Goal: Information Seeking & Learning: Learn about a topic

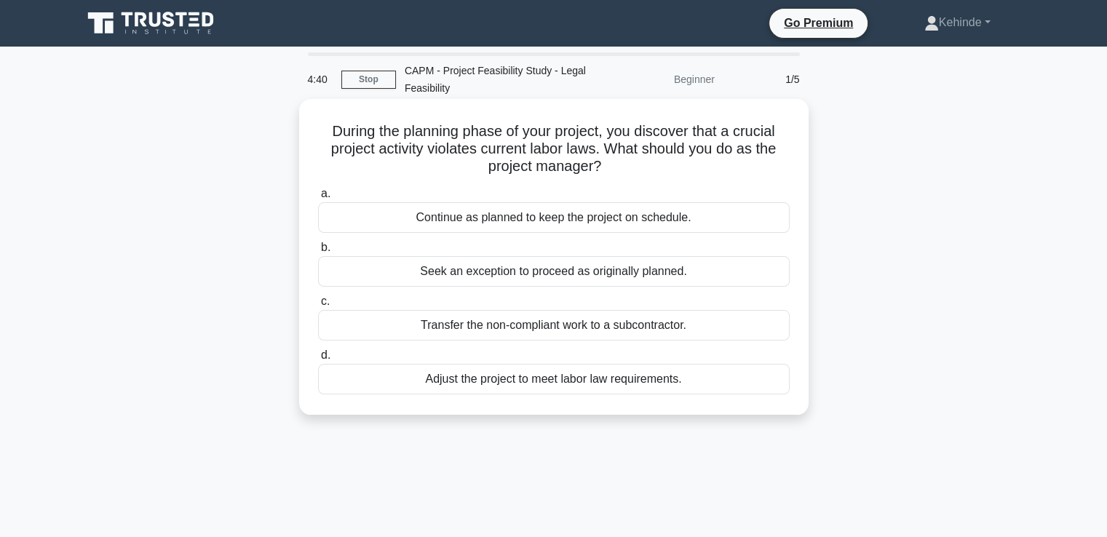
click at [514, 380] on div "Adjust the project to meet labor law requirements." at bounding box center [553, 379] width 471 height 31
click at [318, 360] on input "d. Adjust the project to meet labor law requirements." at bounding box center [318, 355] width 0 height 9
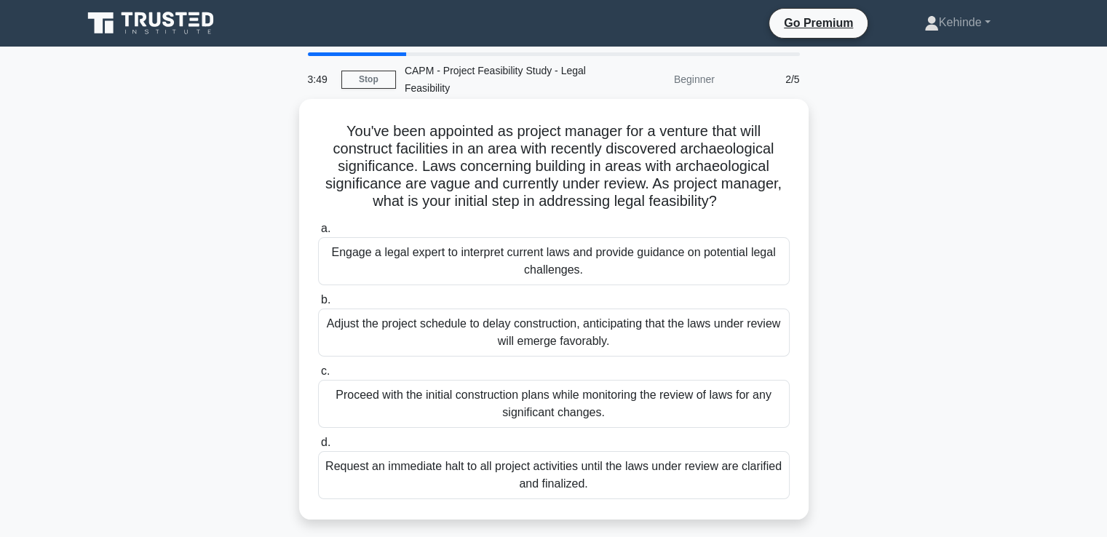
click at [455, 260] on div "Engage a legal expert to interpret current laws and provide guidance on potenti…" at bounding box center [553, 261] width 471 height 48
click at [318, 234] on input "a. Engage a legal expert to interpret current laws and provide guidance on pote…" at bounding box center [318, 228] width 0 height 9
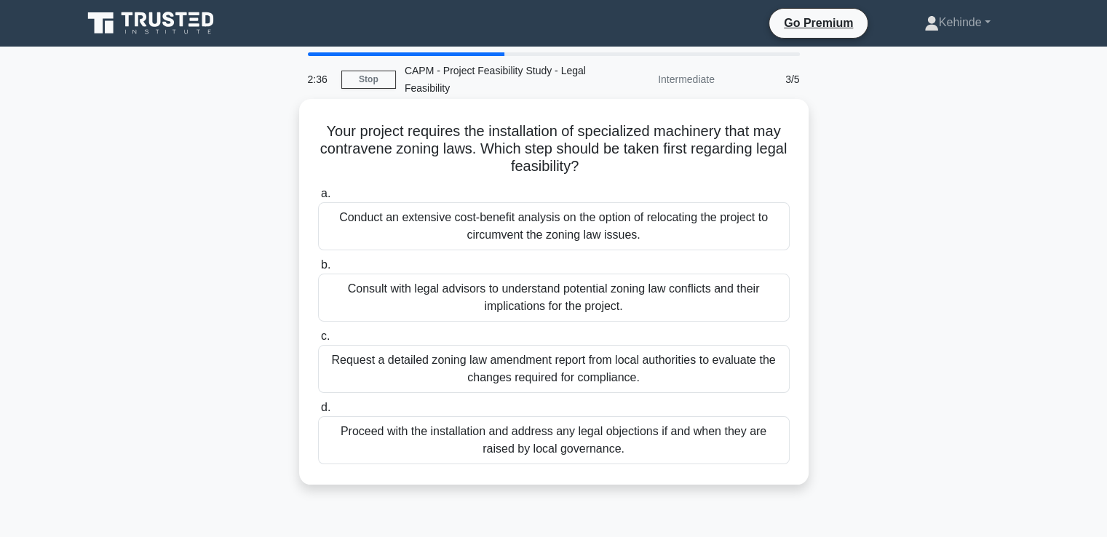
click at [528, 306] on div "Consult with legal advisors to understand potential zoning law conflicts and th…" at bounding box center [553, 298] width 471 height 48
click at [318, 270] on input "b. Consult with legal advisors to understand potential zoning law conflicts and…" at bounding box center [318, 264] width 0 height 9
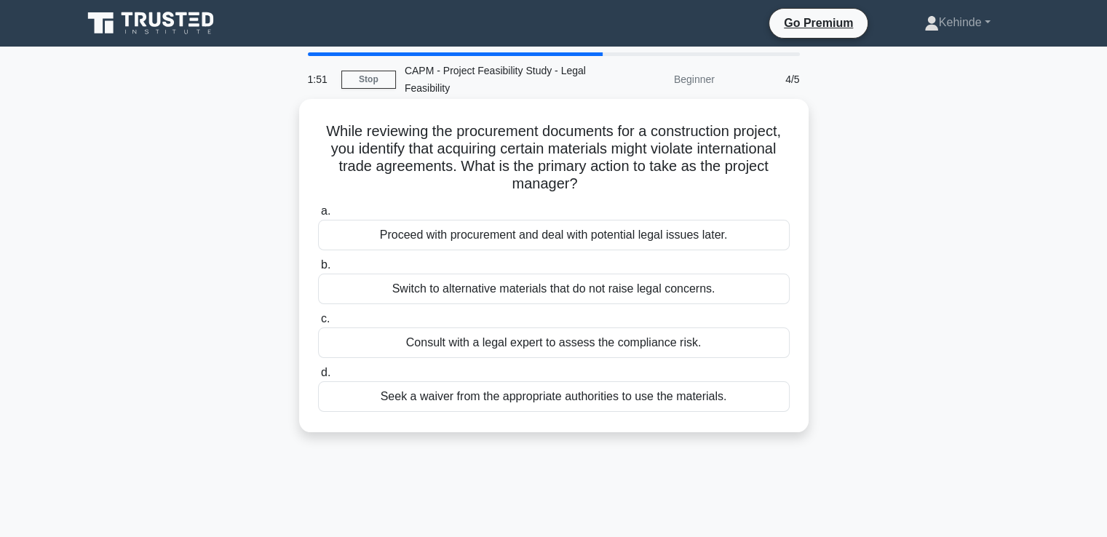
click at [525, 292] on div "Switch to alternative materials that do not raise legal concerns." at bounding box center [553, 289] width 471 height 31
click at [318, 270] on input "b. Switch to alternative materials that do not raise legal concerns." at bounding box center [318, 264] width 0 height 9
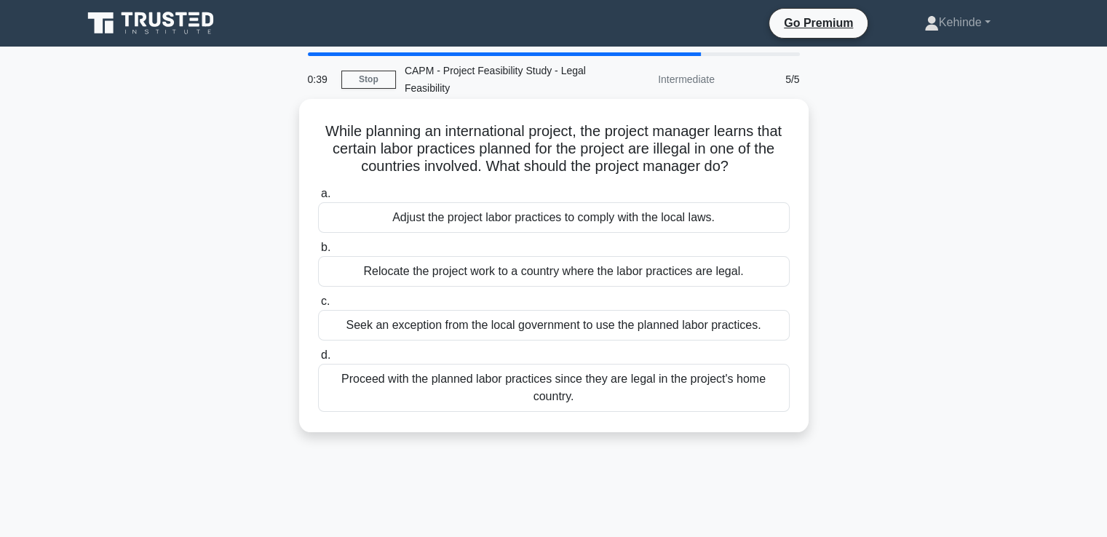
click at [481, 215] on div "Adjust the project labor practices to comply with the local laws." at bounding box center [553, 217] width 471 height 31
click at [318, 199] on input "a. Adjust the project labor practices to comply with the local laws." at bounding box center [318, 193] width 0 height 9
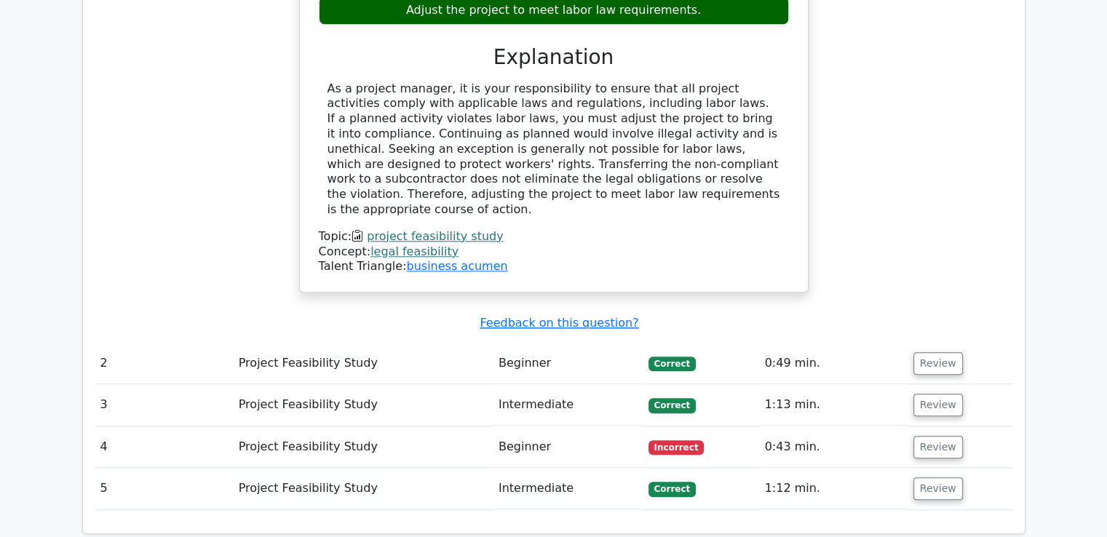
scroll to position [1455, 0]
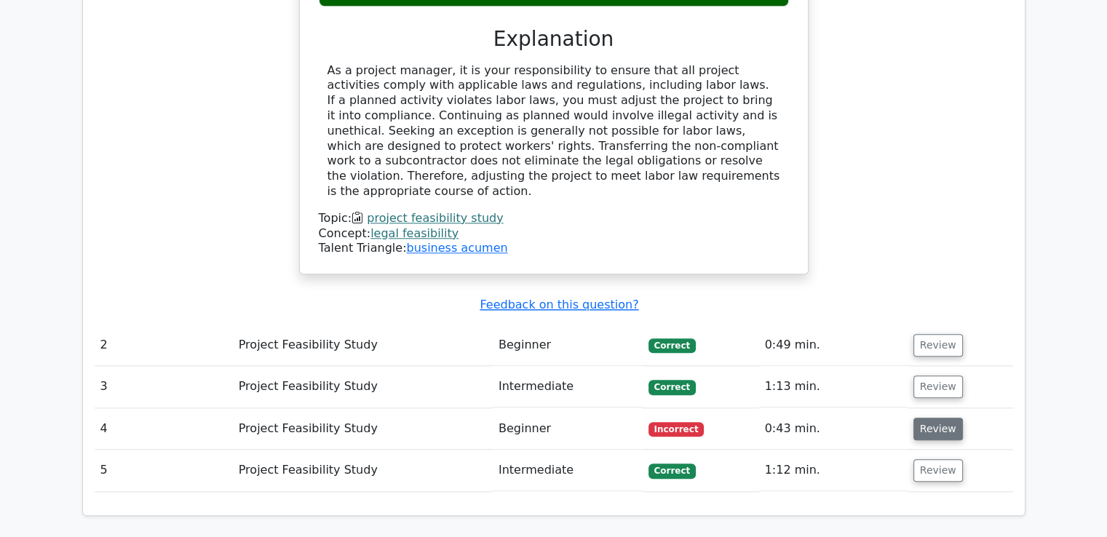
click at [929, 418] on button "Review" at bounding box center [937, 429] width 49 height 23
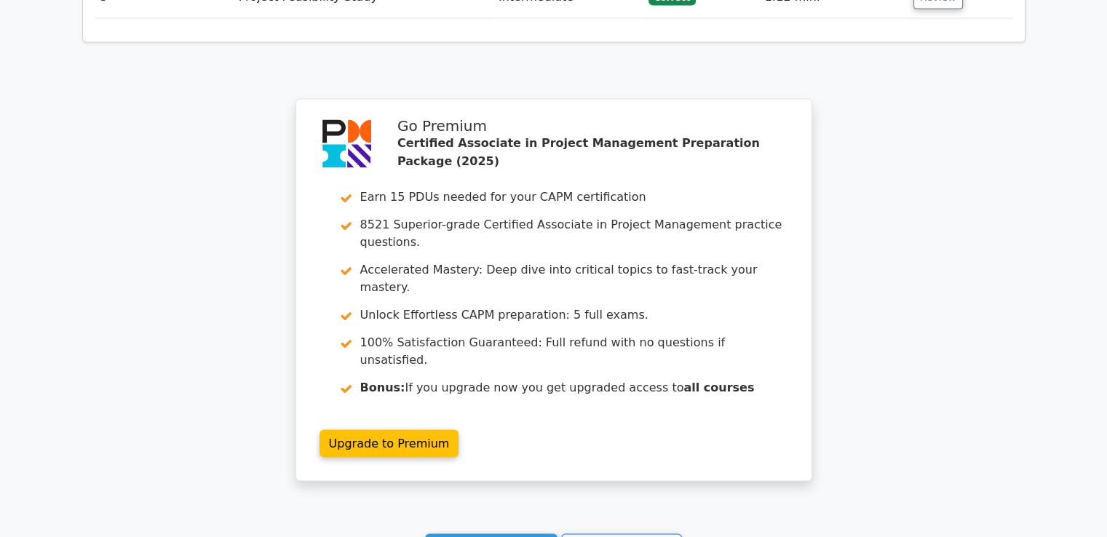
scroll to position [2619, 0]
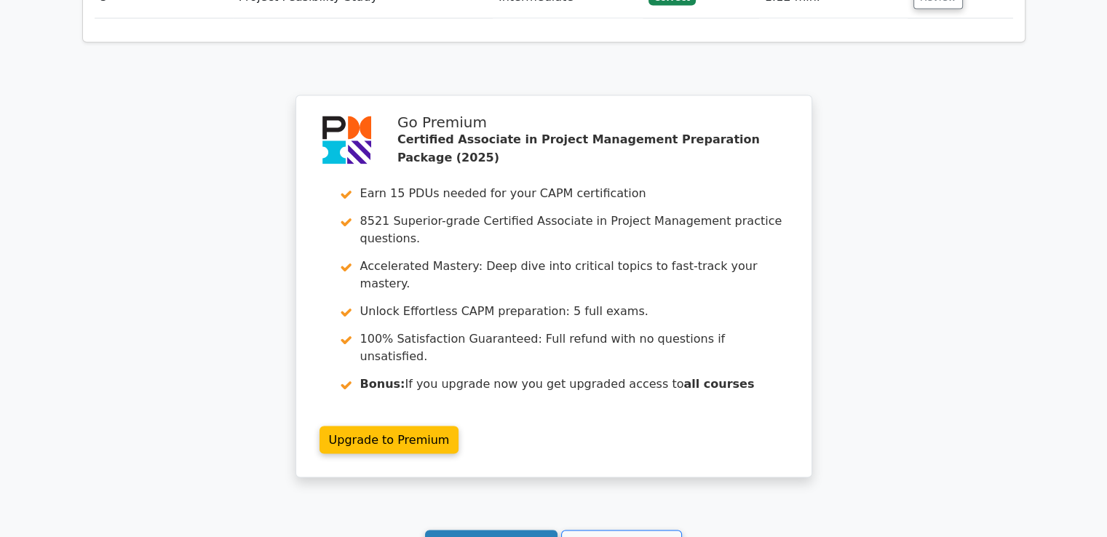
click at [502, 530] on link "Continue practicing" at bounding box center [491, 544] width 133 height 28
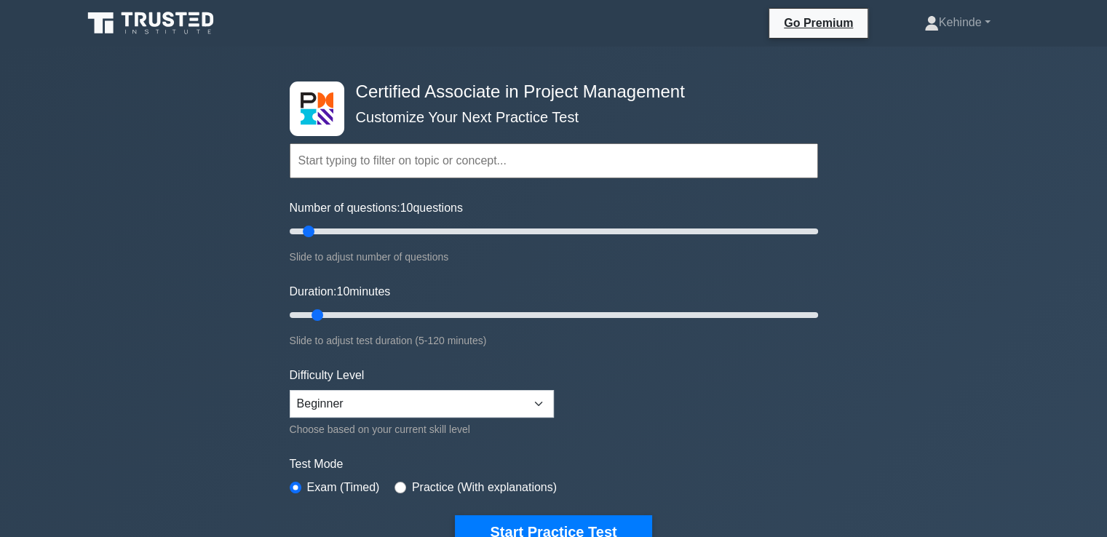
click at [308, 162] on input "text" at bounding box center [554, 160] width 528 height 35
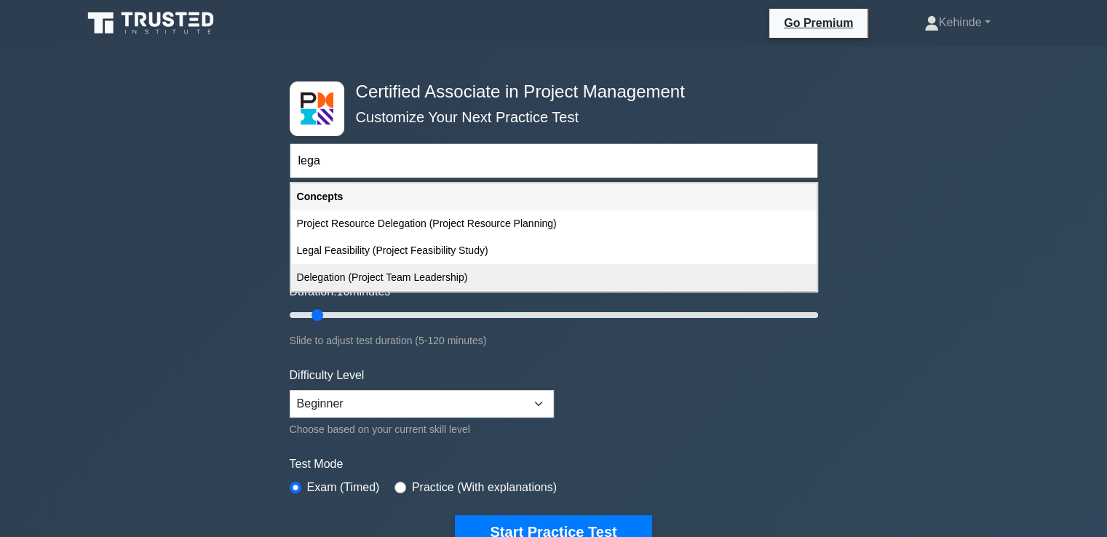
click at [335, 278] on div "Delegation (Project Team Leadership)" at bounding box center [553, 277] width 525 height 27
type input "Delegation (Project Team Leadership)"
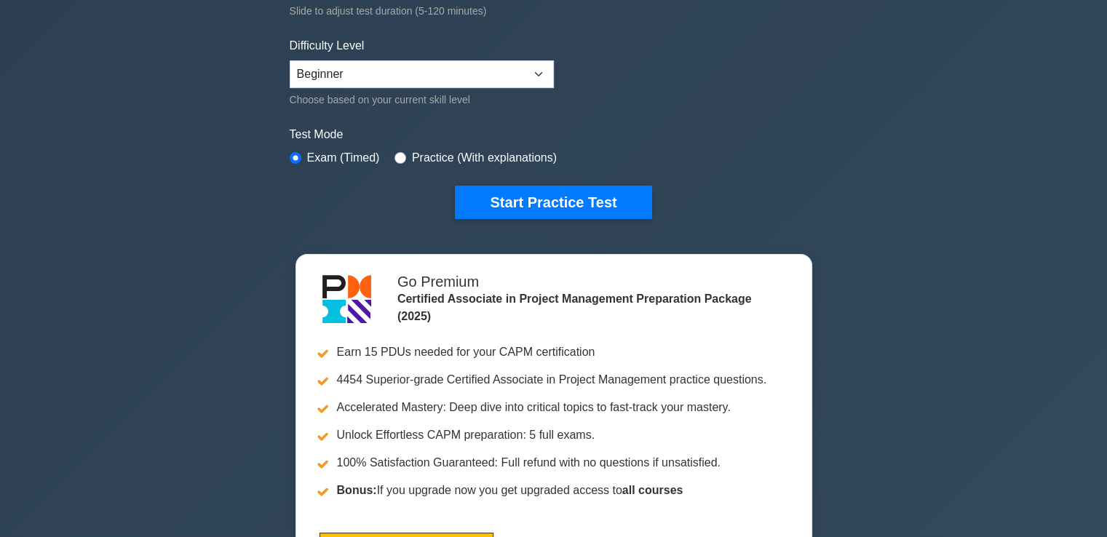
scroll to position [466, 0]
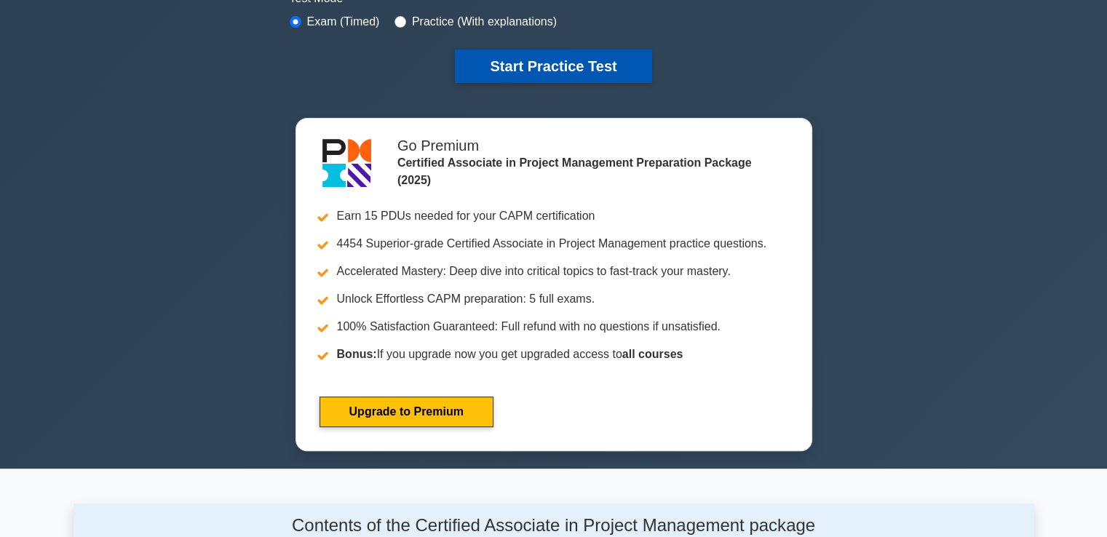
click at [536, 59] on button "Start Practice Test" at bounding box center [553, 65] width 196 height 33
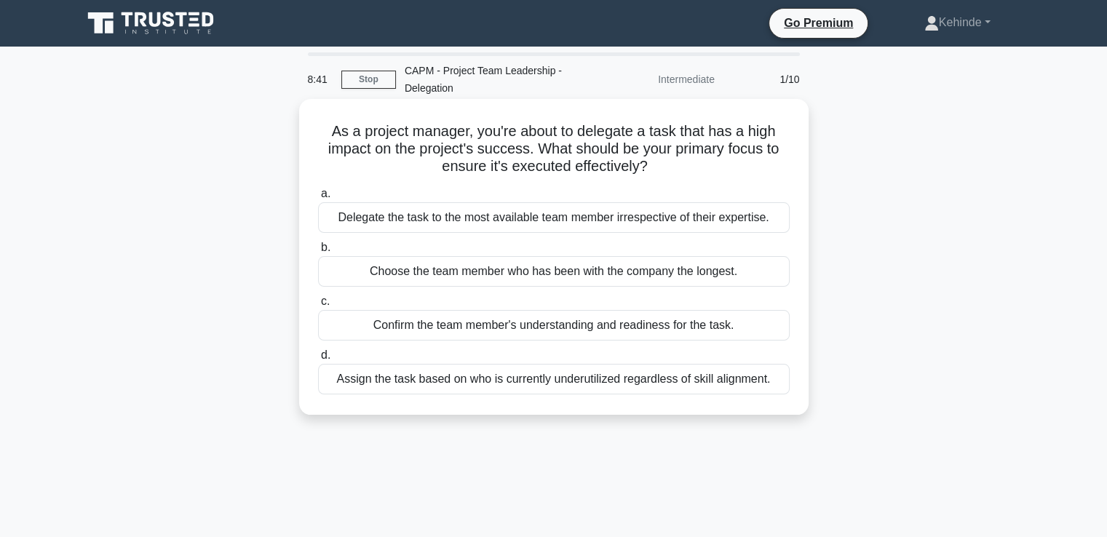
click at [431, 327] on div "Confirm the team member's understanding and readiness for the task." at bounding box center [553, 325] width 471 height 31
click at [318, 306] on input "c. Confirm the team member's understanding and readiness for the task." at bounding box center [318, 301] width 0 height 9
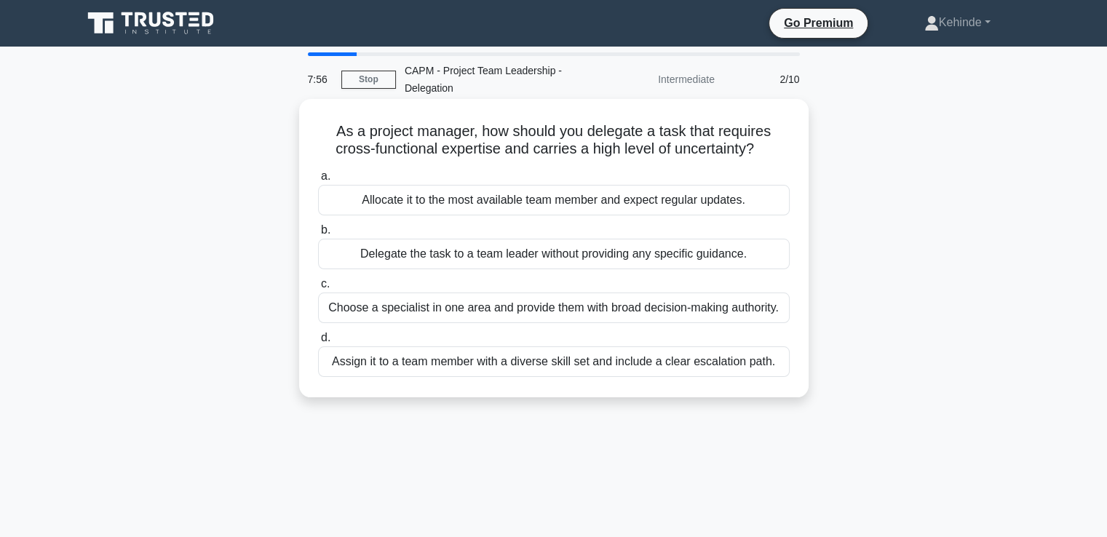
click at [514, 357] on div "Assign it to a team member with a diverse skill set and include a clear escalat…" at bounding box center [553, 361] width 471 height 31
click at [318, 343] on input "d. Assign it to a team member with a diverse skill set and include a clear esca…" at bounding box center [318, 337] width 0 height 9
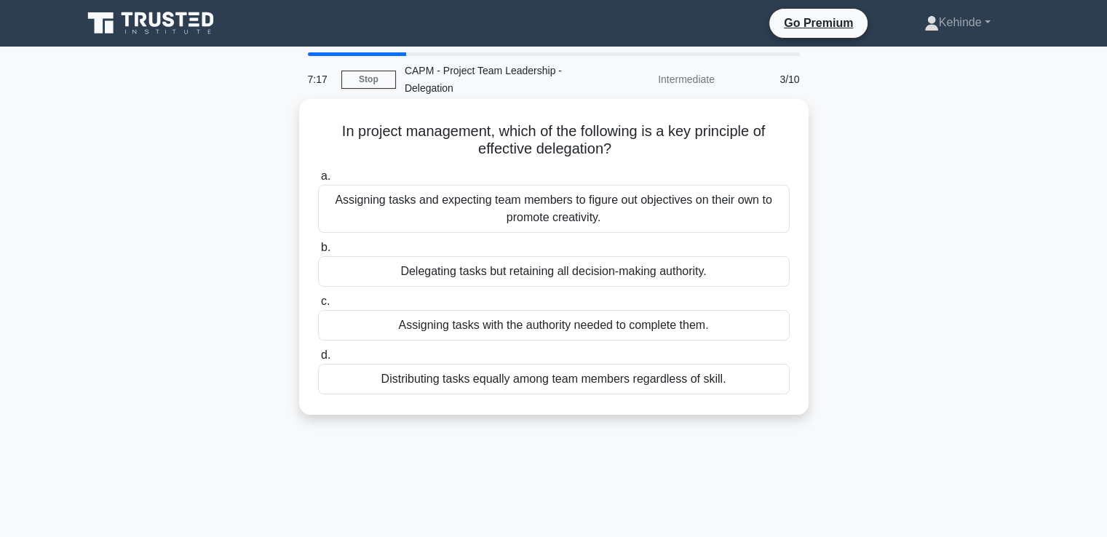
click at [568, 329] on div "Assigning tasks with the authority needed to complete them." at bounding box center [553, 325] width 471 height 31
click at [318, 306] on input "c. Assigning tasks with the authority needed to complete them." at bounding box center [318, 301] width 0 height 9
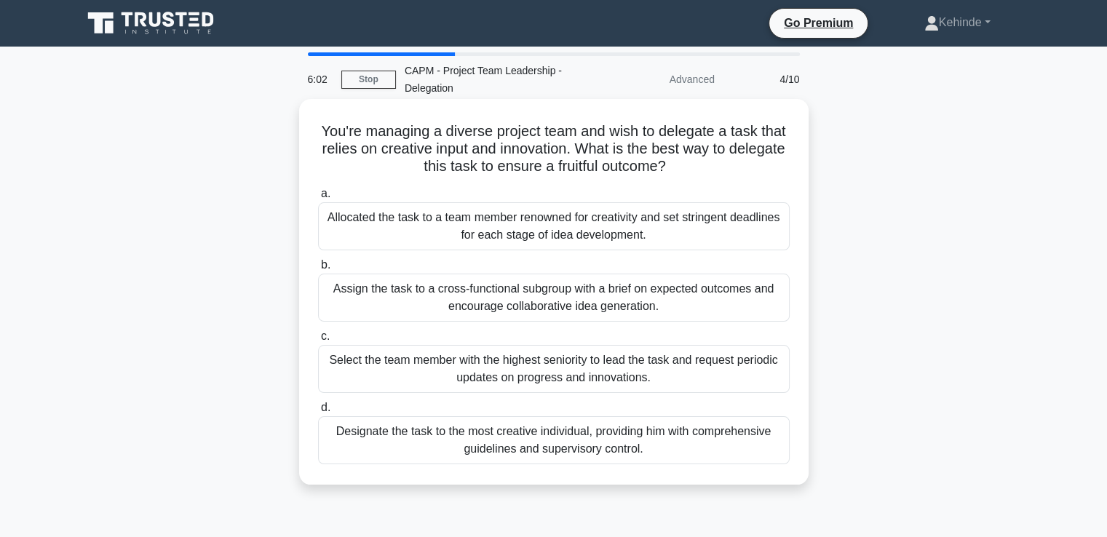
click at [454, 437] on div "Designate the task to the most creative individual, providing him with comprehe…" at bounding box center [553, 440] width 471 height 48
click at [318, 413] on input "d. Designate the task to the most creative individual, providing him with compr…" at bounding box center [318, 407] width 0 height 9
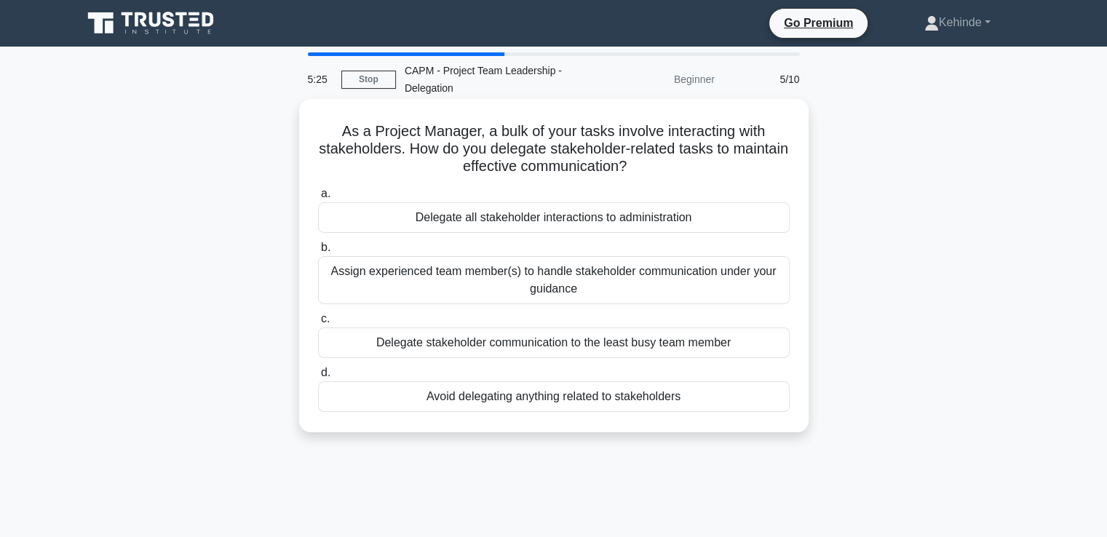
click at [514, 271] on div "Assign experienced team member(s) to handle stakeholder communication under you…" at bounding box center [553, 280] width 471 height 48
click at [318, 252] on input "b. Assign experienced team member(s) to handle stakeholder communication under …" at bounding box center [318, 247] width 0 height 9
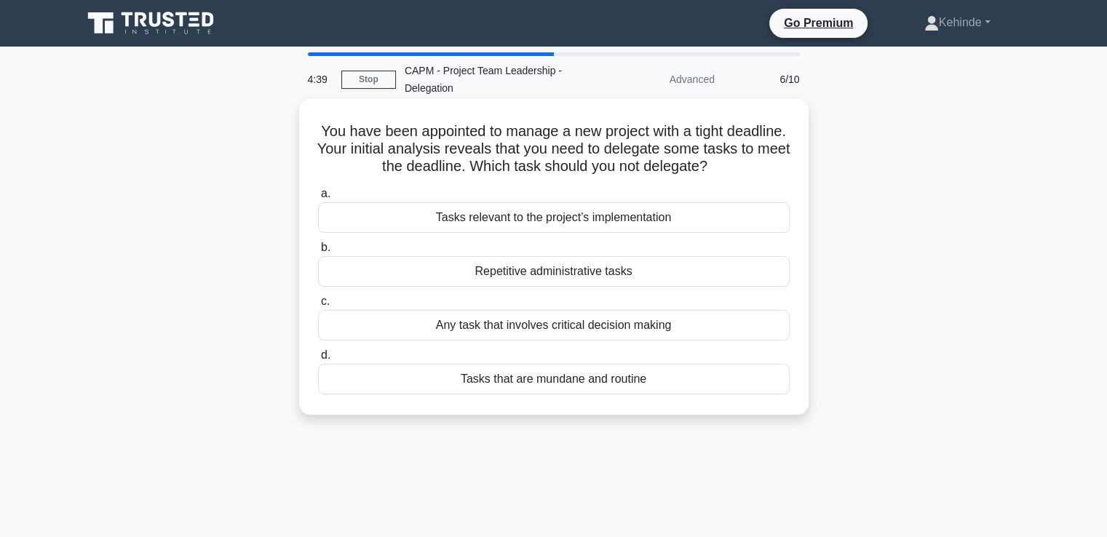
click at [521, 330] on div "Any task that involves critical decision making" at bounding box center [553, 325] width 471 height 31
click at [318, 306] on input "c. Any task that involves critical decision making" at bounding box center [318, 301] width 0 height 9
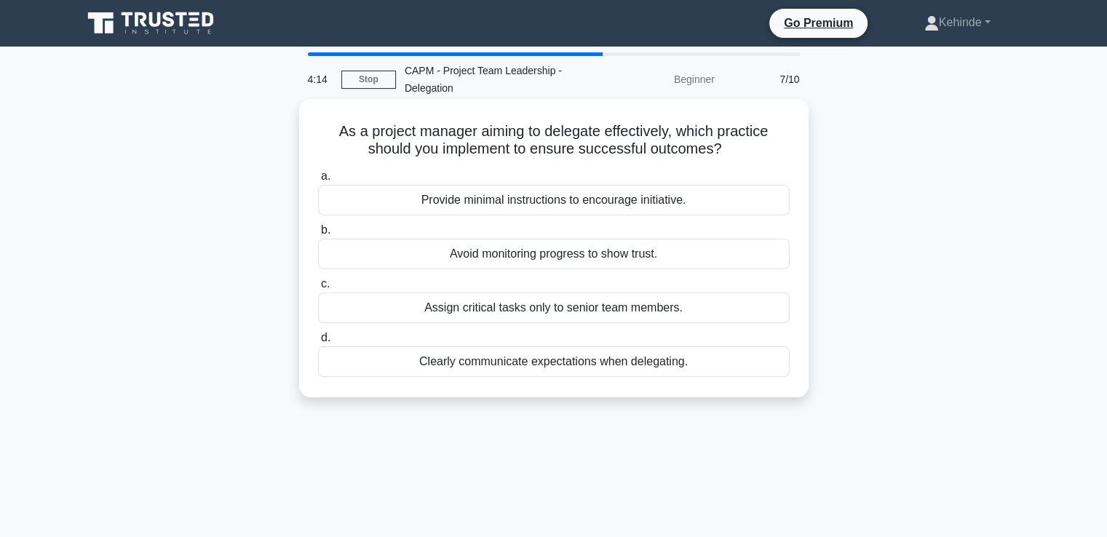
click at [547, 358] on div "Clearly communicate expectations when delegating." at bounding box center [553, 361] width 471 height 31
click at [318, 343] on input "d. Clearly communicate expectations when delegating." at bounding box center [318, 337] width 0 height 9
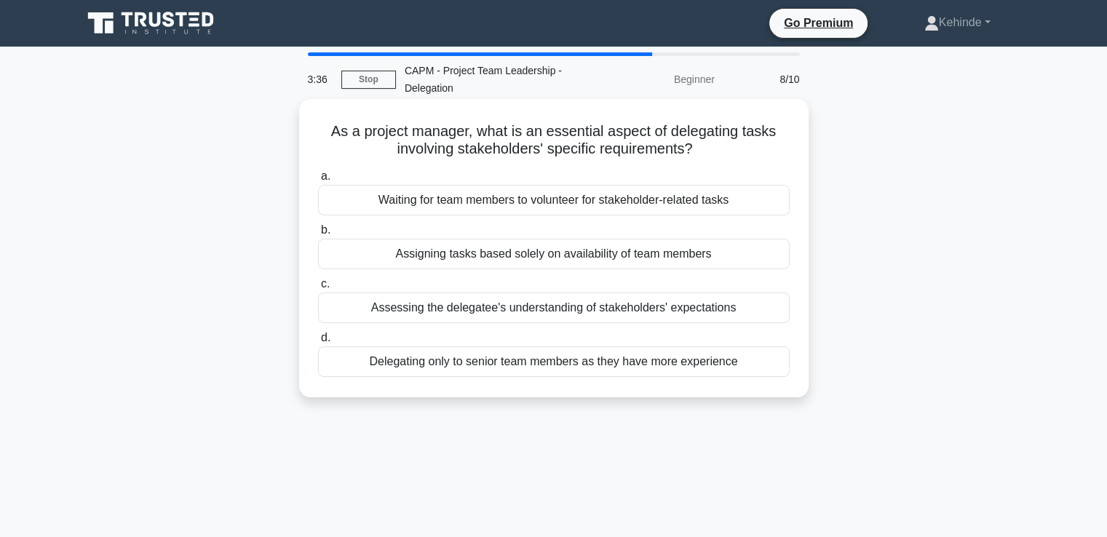
click at [555, 306] on div "Assessing the delegatee's understanding of stakeholders' expectations" at bounding box center [553, 307] width 471 height 31
click at [318, 289] on input "c. Assessing the delegatee's understanding of stakeholders' expectations" at bounding box center [318, 283] width 0 height 9
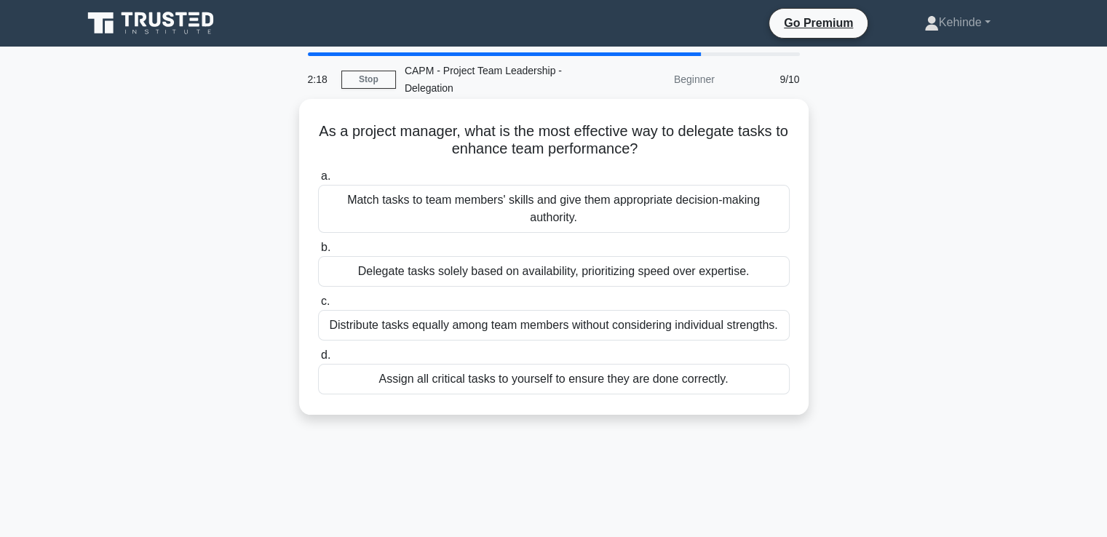
click at [526, 204] on div "Match tasks to team members' skills and give them appropriate decision-making a…" at bounding box center [553, 209] width 471 height 48
click at [318, 181] on input "a. Match tasks to team members' skills and give them appropriate decision-makin…" at bounding box center [318, 176] width 0 height 9
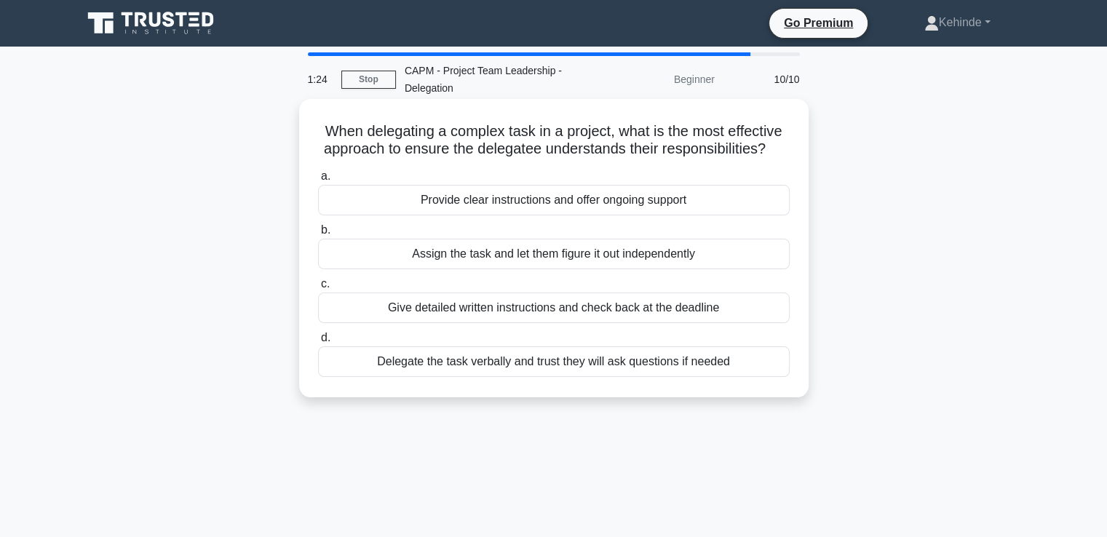
click at [531, 199] on div "Provide clear instructions and offer ongoing support" at bounding box center [553, 200] width 471 height 31
click at [318, 181] on input "a. Provide clear instructions and offer ongoing support" at bounding box center [318, 176] width 0 height 9
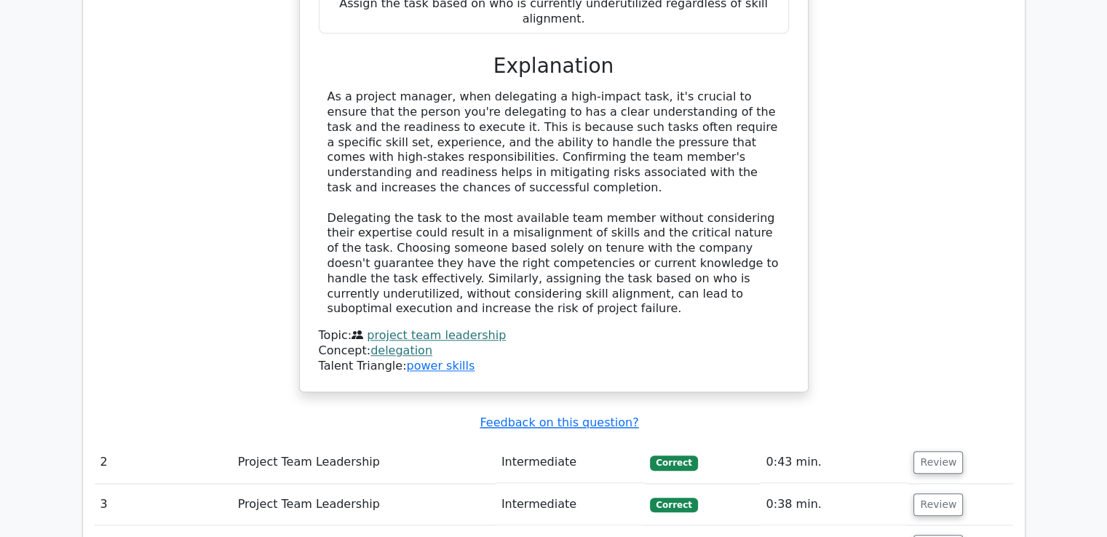
scroll to position [1368, 0]
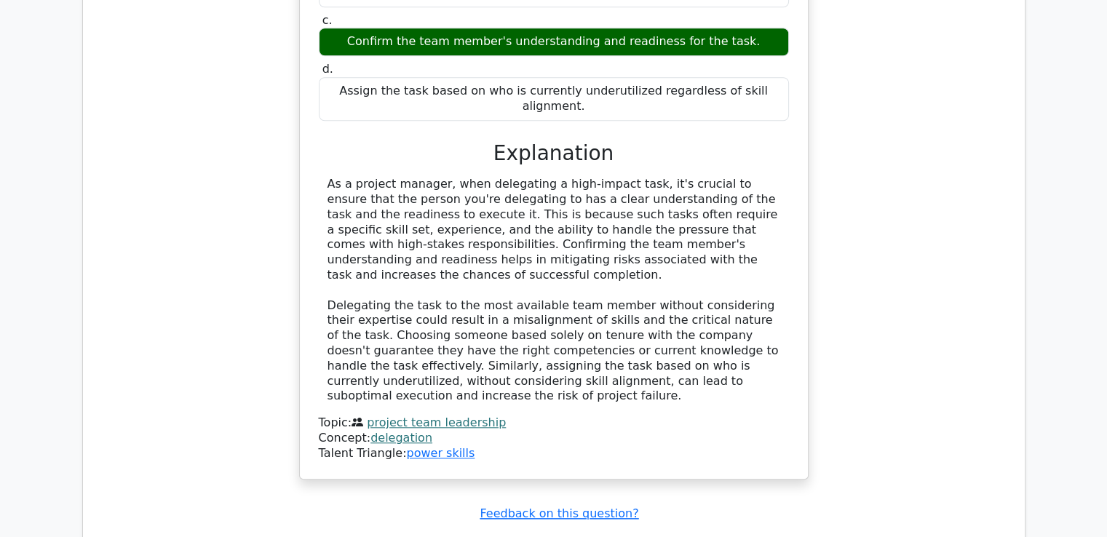
click at [387, 431] on link "delegation" at bounding box center [401, 438] width 62 height 14
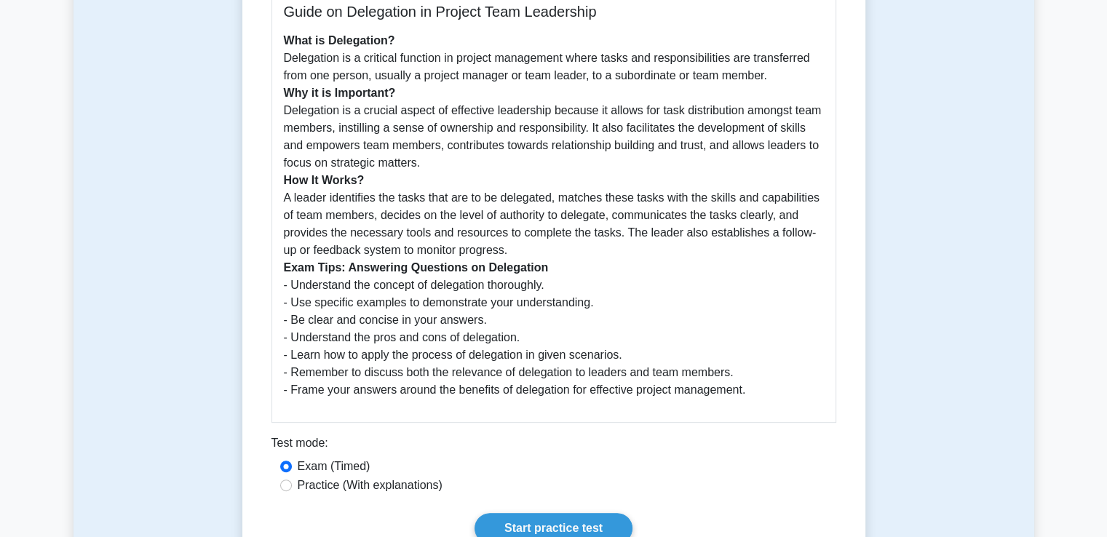
scroll to position [407, 0]
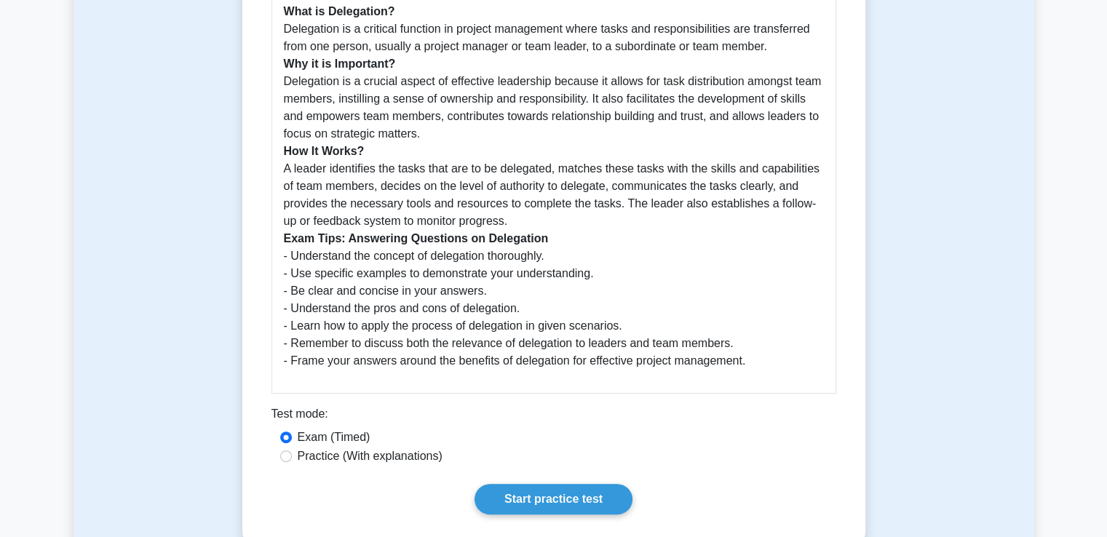
click at [431, 373] on div "Guide on Delegation in Project Team Leadership What is Delegation? Delegation i…" at bounding box center [553, 172] width 565 height 444
click at [573, 501] on link "Start practice test" at bounding box center [553, 499] width 158 height 31
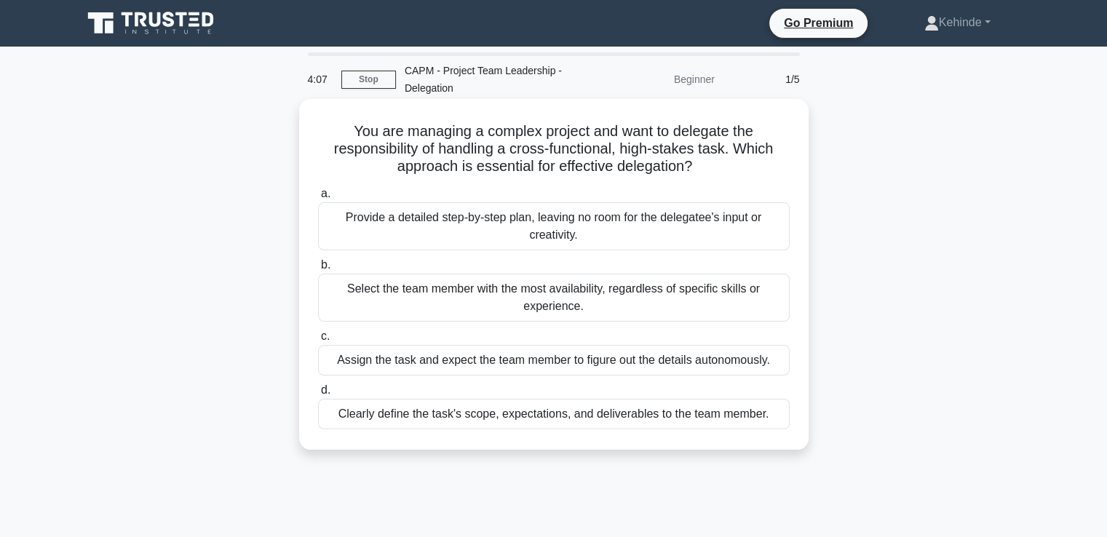
click at [445, 417] on div "Clearly define the task's scope, expectations, and deliverables to the team mem…" at bounding box center [553, 414] width 471 height 31
click at [318, 395] on input "d. Clearly define the task's scope, expectations, and deliverables to the team …" at bounding box center [318, 390] width 0 height 9
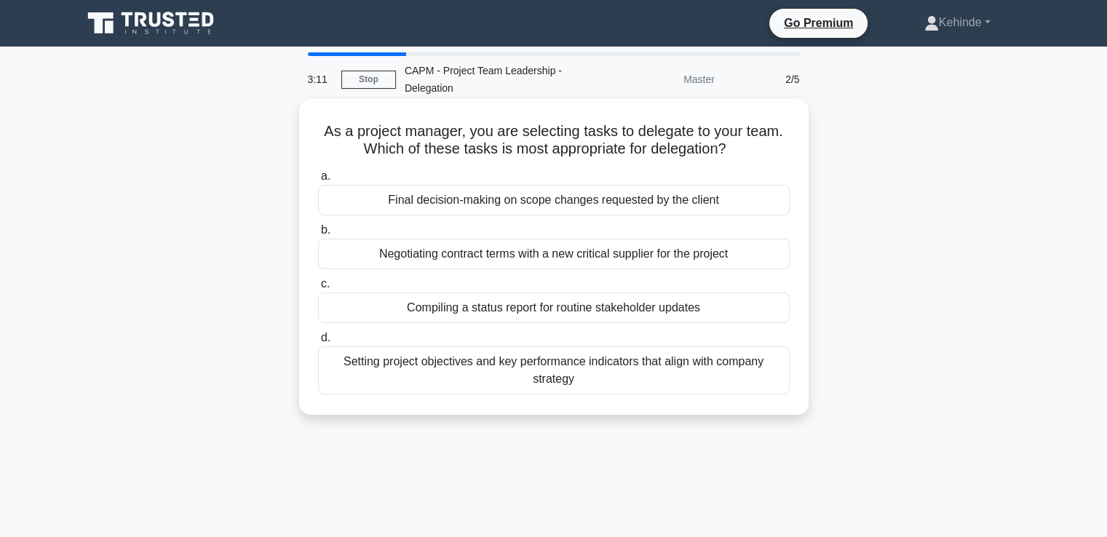
click at [618, 367] on div "Setting project objectives and key performance indicators that align with compa…" at bounding box center [553, 370] width 471 height 48
click at [318, 343] on input "d. Setting project objectives and key performance indicators that align with co…" at bounding box center [318, 337] width 0 height 9
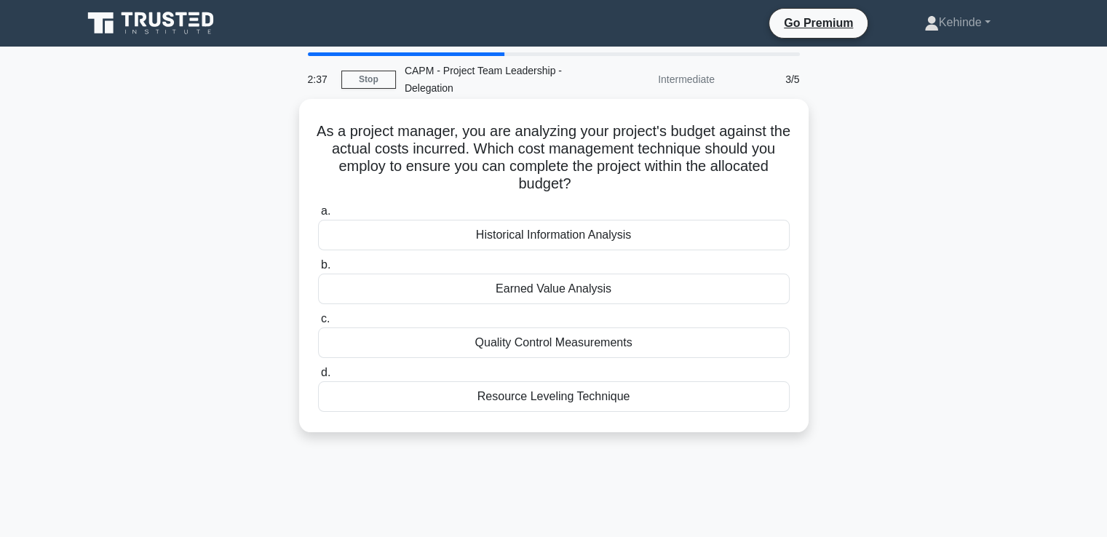
click at [536, 292] on div "Earned Value Analysis" at bounding box center [553, 289] width 471 height 31
click at [318, 270] on input "b. Earned Value Analysis" at bounding box center [318, 264] width 0 height 9
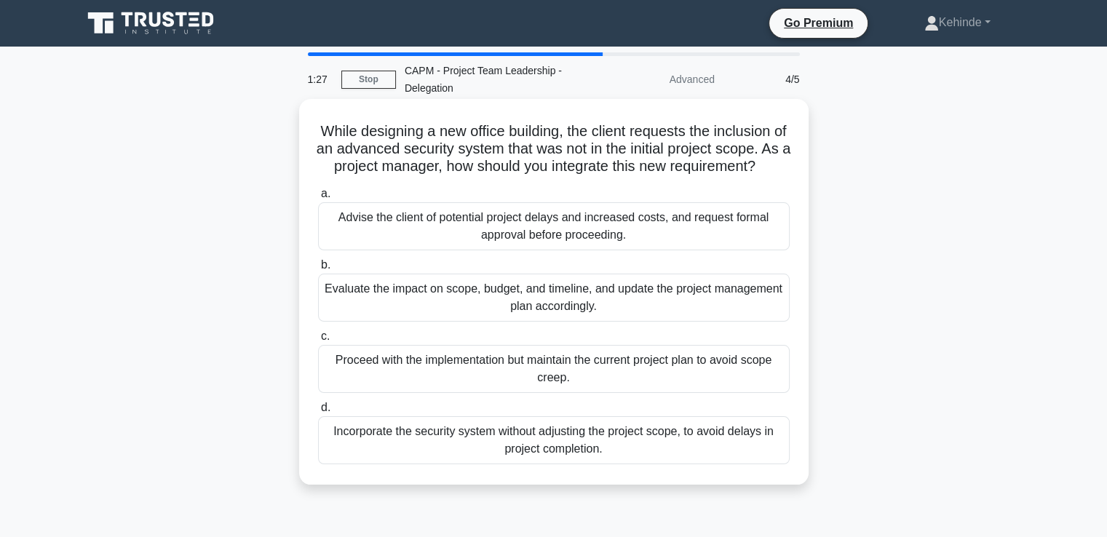
click at [492, 242] on div "Advise the client of potential project delays and increased costs, and request …" at bounding box center [553, 226] width 471 height 48
click at [318, 199] on input "a. Advise the client of potential project delays and increased costs, and reque…" at bounding box center [318, 193] width 0 height 9
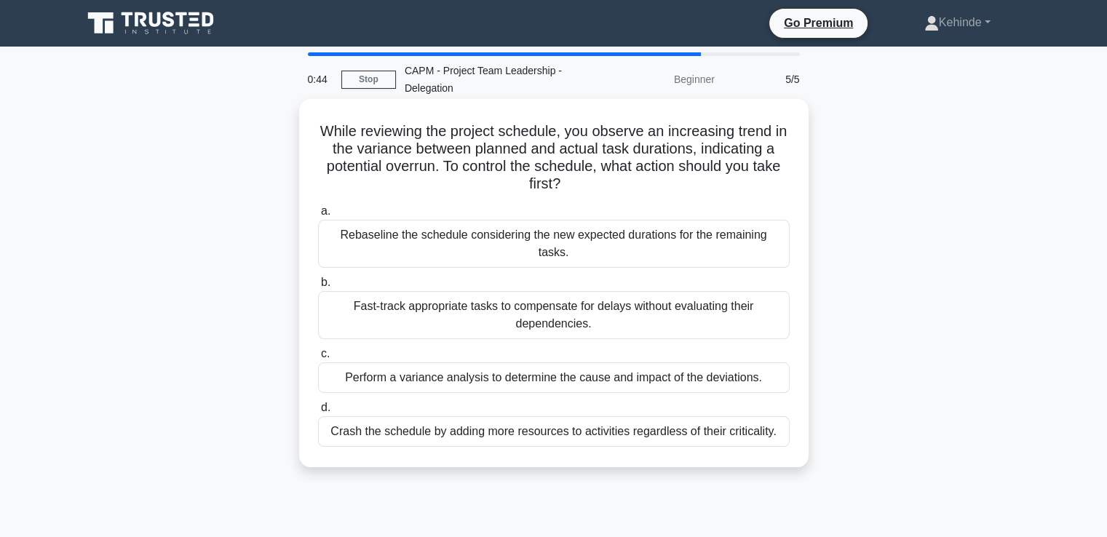
click at [576, 362] on div "Perform a variance analysis to determine the cause and impact of the deviations." at bounding box center [553, 377] width 471 height 31
click at [318, 359] on input "c. Perform a variance analysis to determine the cause and impact of the deviati…" at bounding box center [318, 353] width 0 height 9
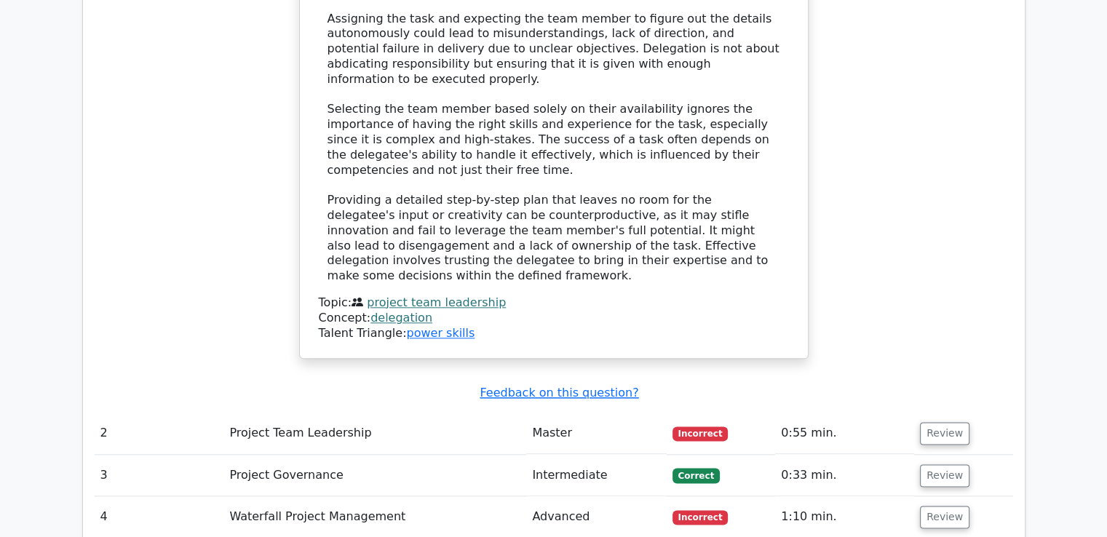
scroll to position [1659, 0]
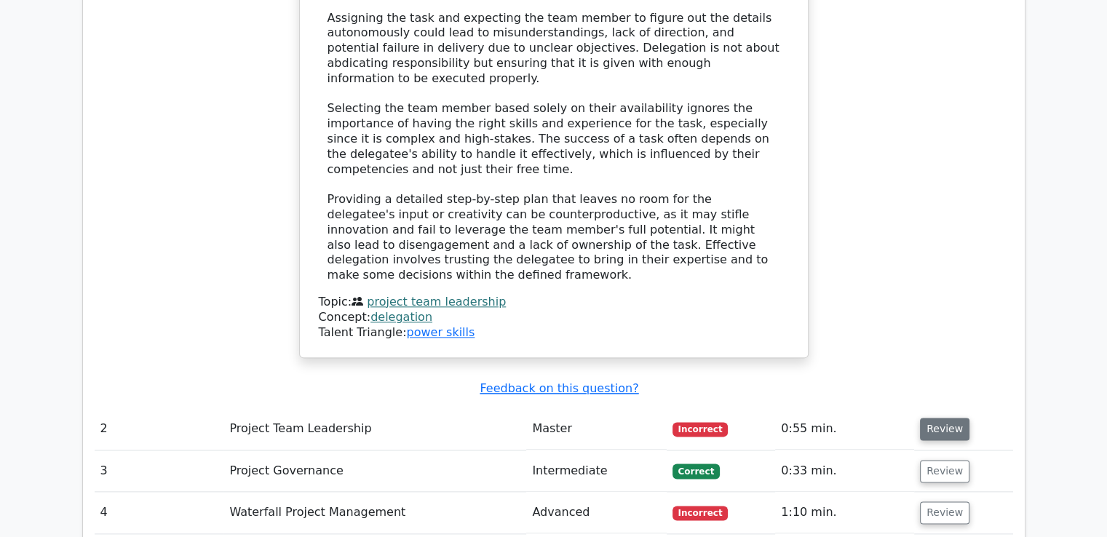
click at [934, 418] on button "Review" at bounding box center [944, 429] width 49 height 23
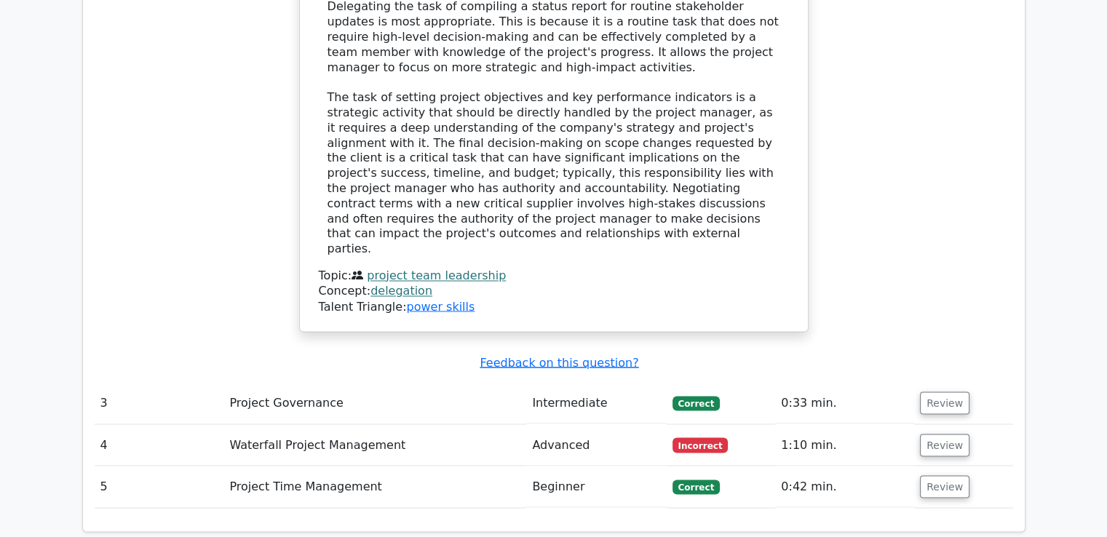
scroll to position [2474, 0]
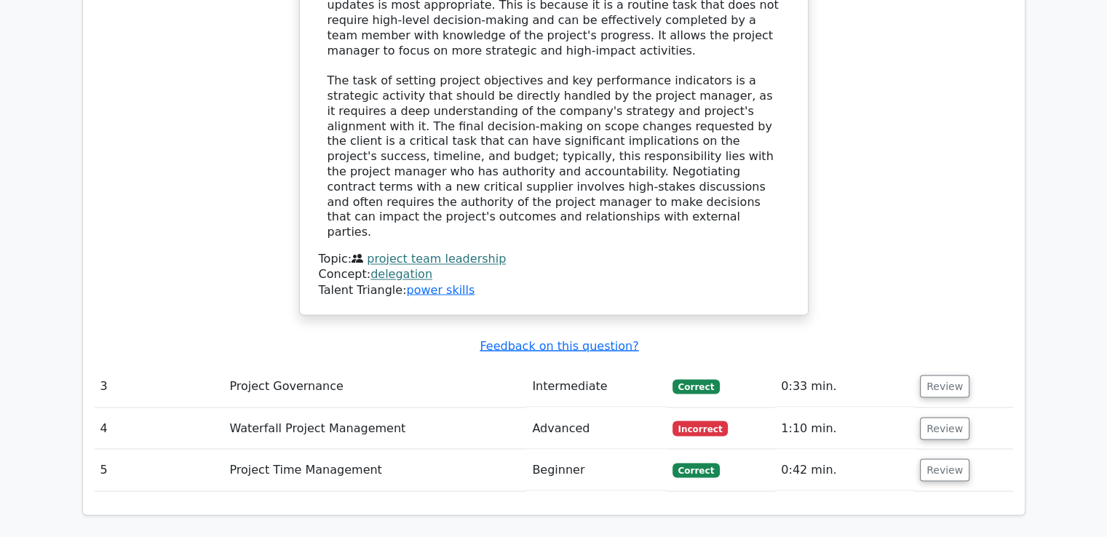
click at [698, 421] on span "Incorrect" at bounding box center [700, 428] width 56 height 15
click at [934, 417] on button "Review" at bounding box center [944, 428] width 49 height 23
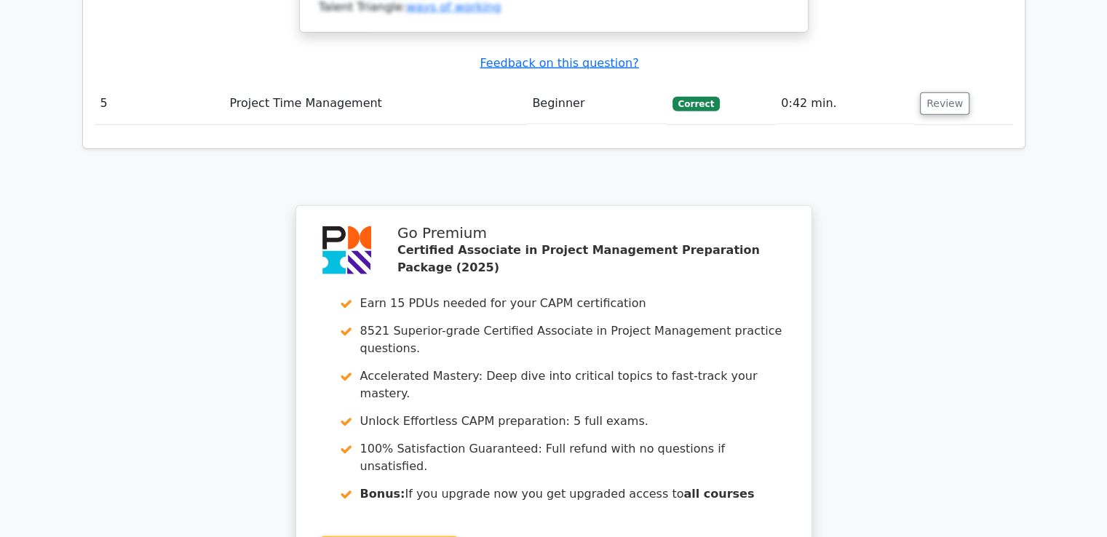
scroll to position [3667, 0]
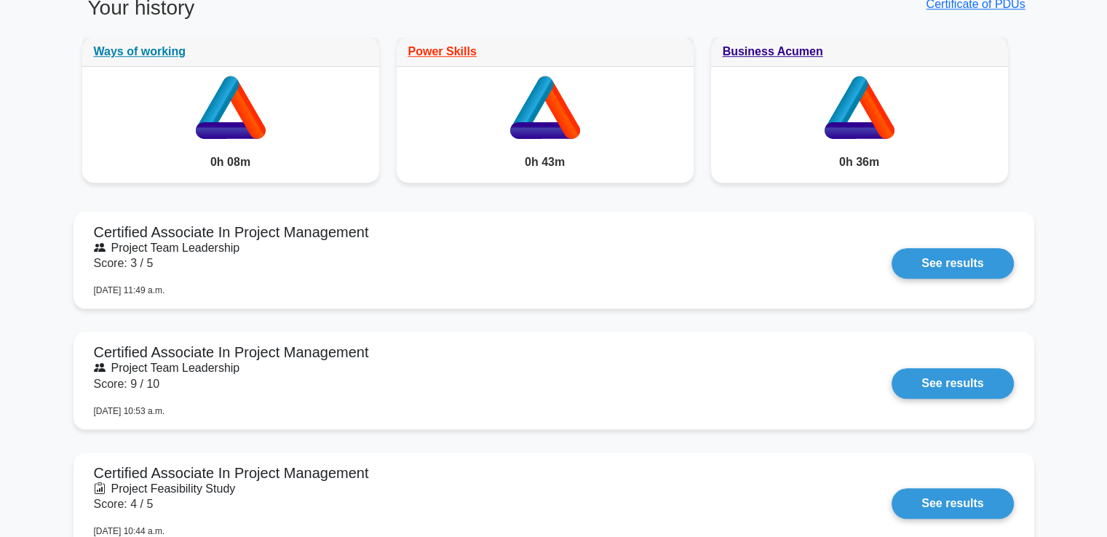
scroll to position [1193, 0]
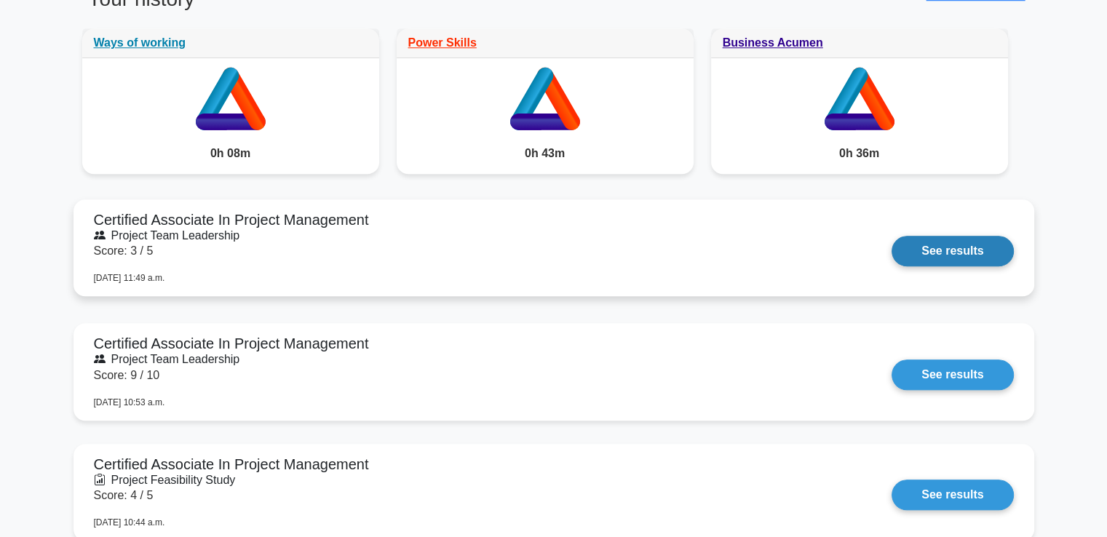
click at [891, 236] on link "See results" at bounding box center [952, 251] width 122 height 31
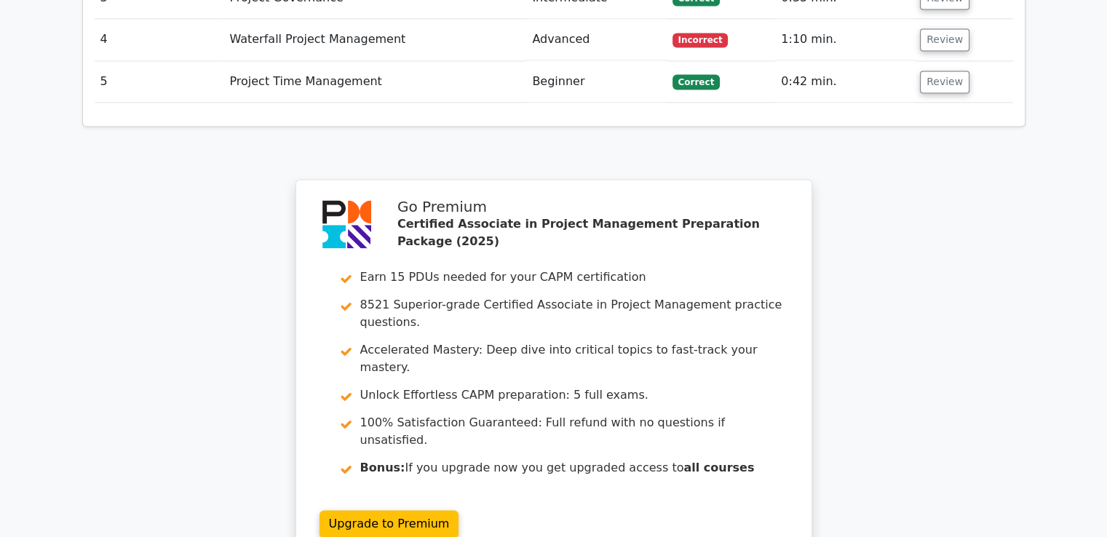
scroll to position [2212, 0]
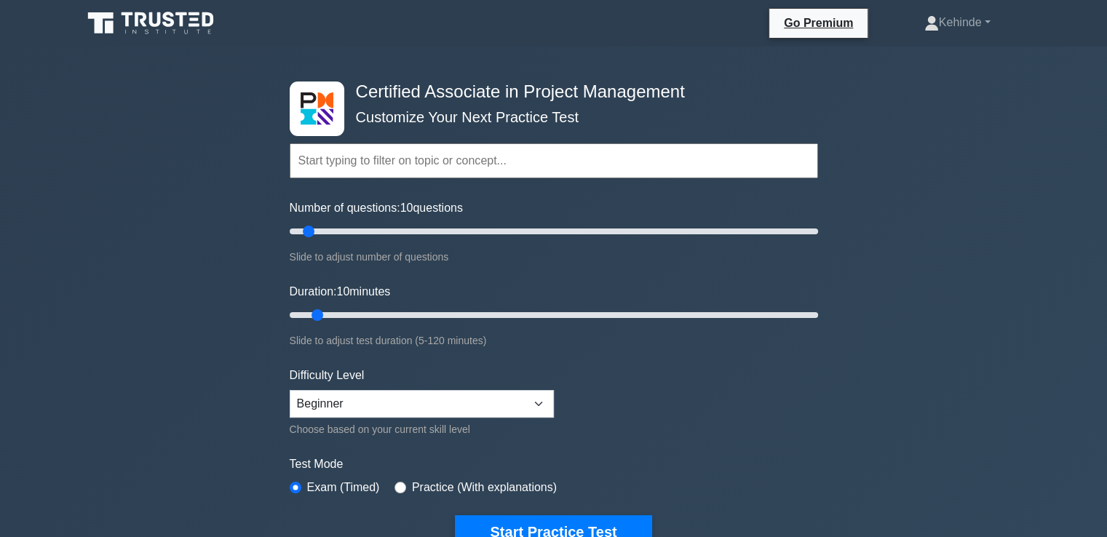
click at [302, 156] on input "text" at bounding box center [554, 160] width 528 height 35
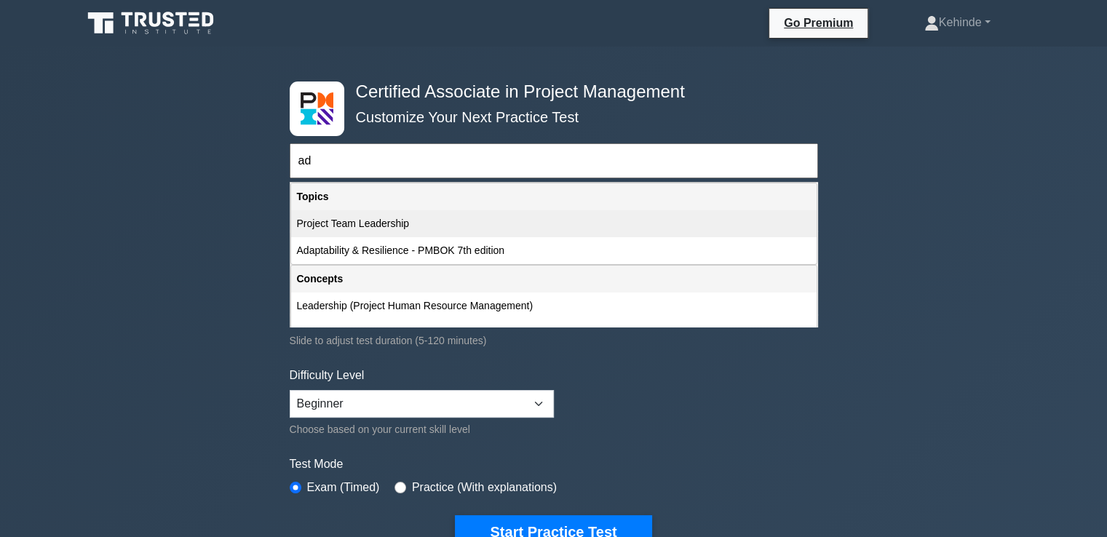
click at [353, 218] on div "Project Team Leadership" at bounding box center [553, 223] width 525 height 27
type input "Project Team Leadership"
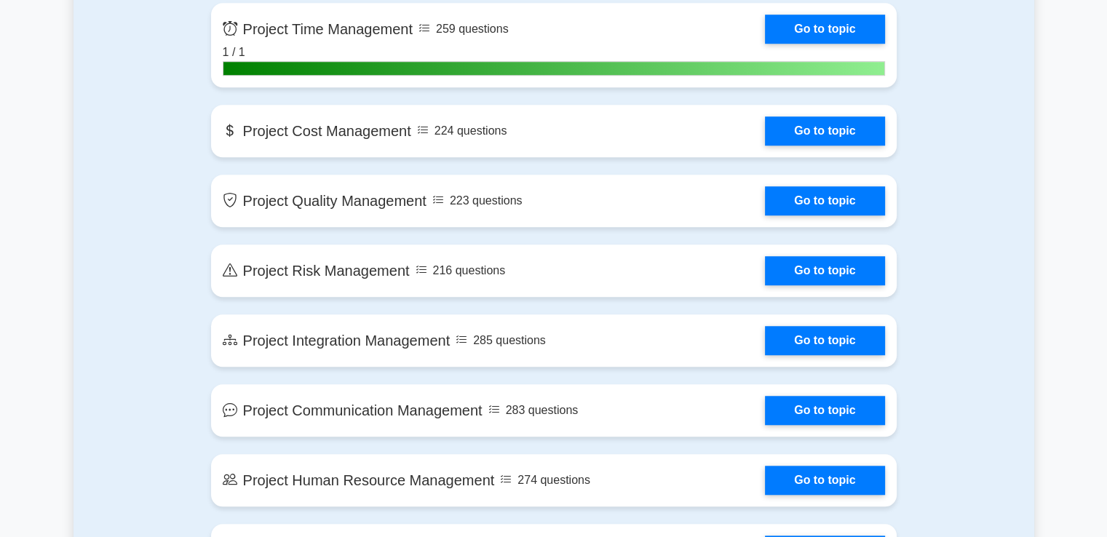
scroll to position [1281, 0]
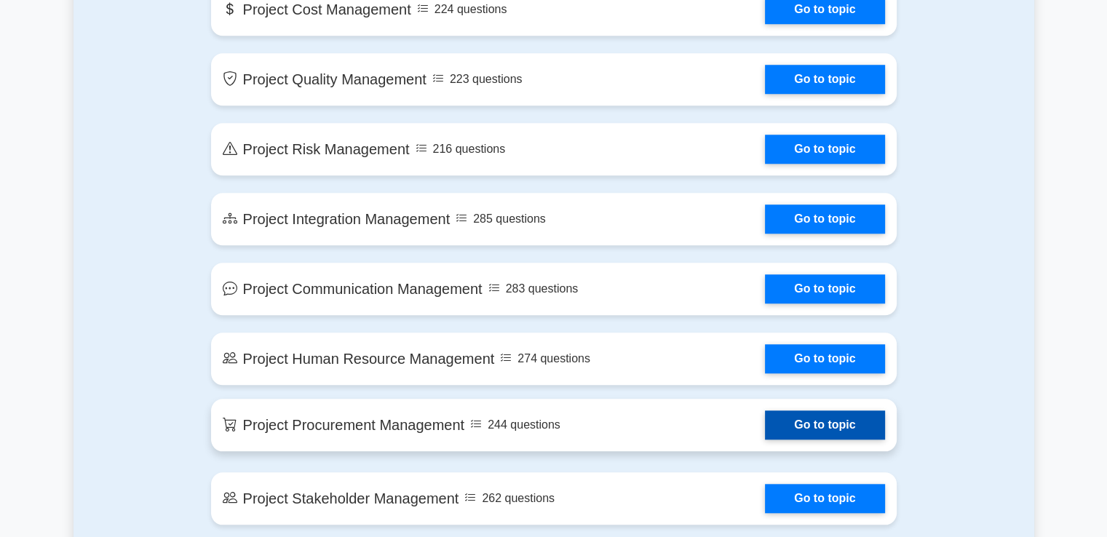
click at [765, 423] on link "Go to topic" at bounding box center [824, 424] width 119 height 29
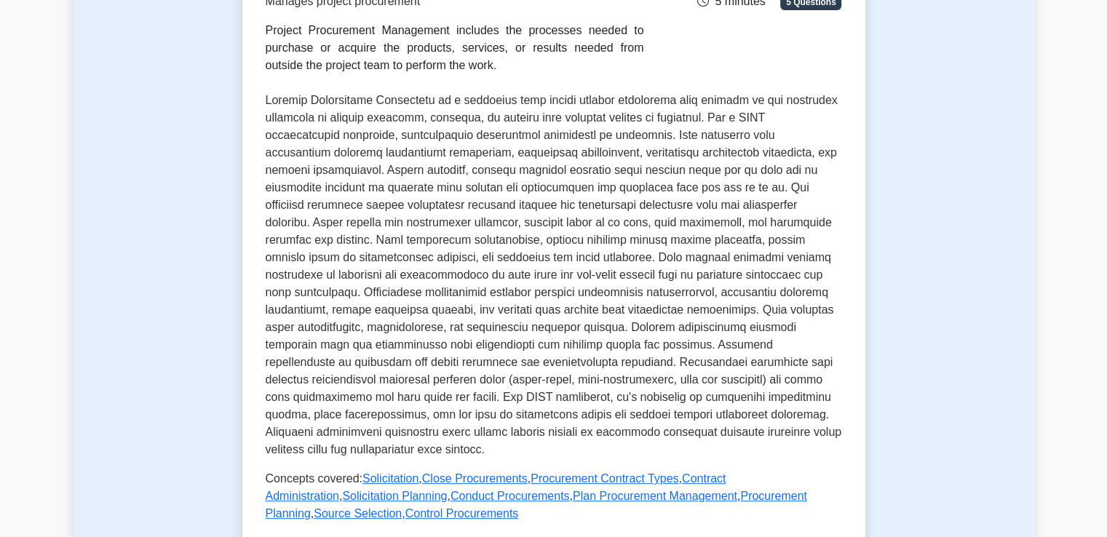
scroll to position [322, 0]
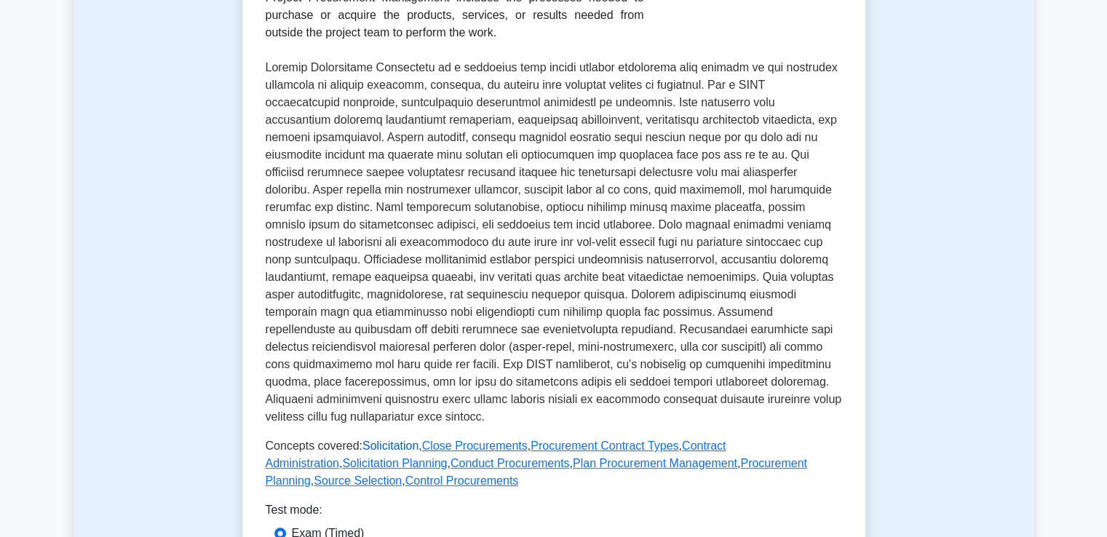
click at [389, 442] on link "Solicitation" at bounding box center [390, 445] width 56 height 12
click at [469, 443] on link "Close Procurements" at bounding box center [475, 445] width 106 height 12
click at [598, 443] on link "Procurement Contract Types" at bounding box center [604, 445] width 148 height 12
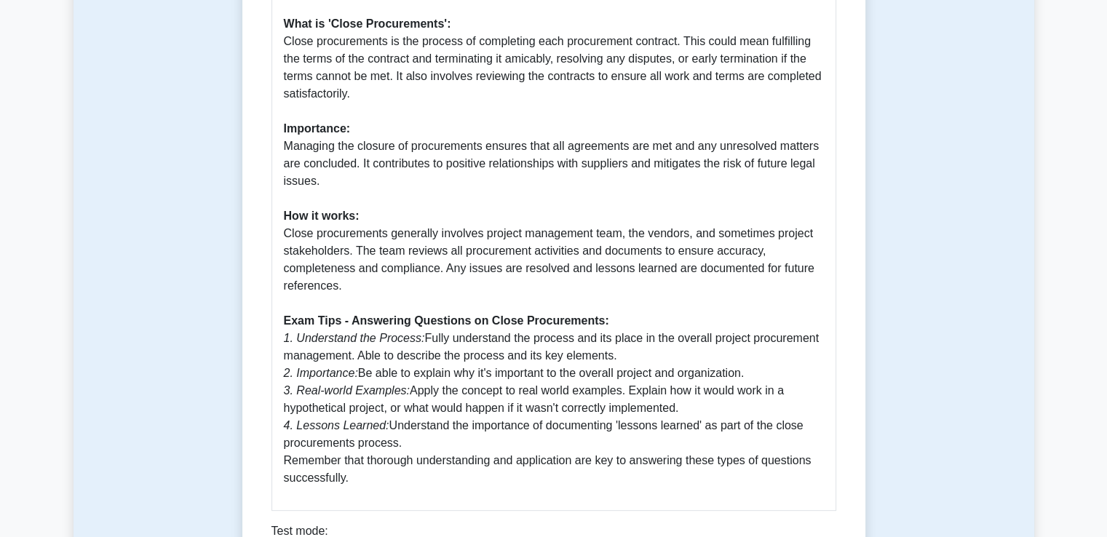
scroll to position [437, 0]
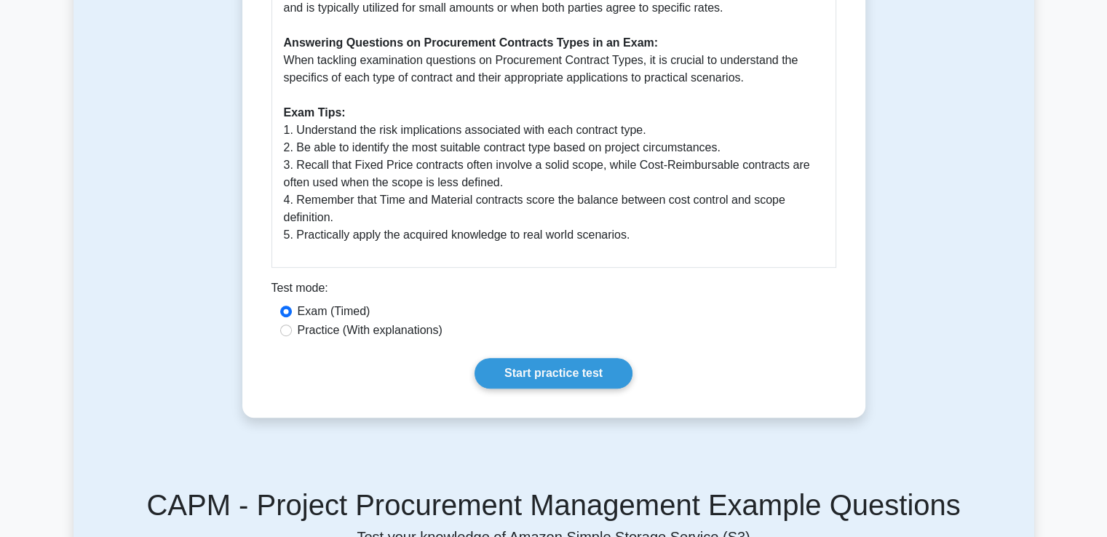
scroll to position [698, 0]
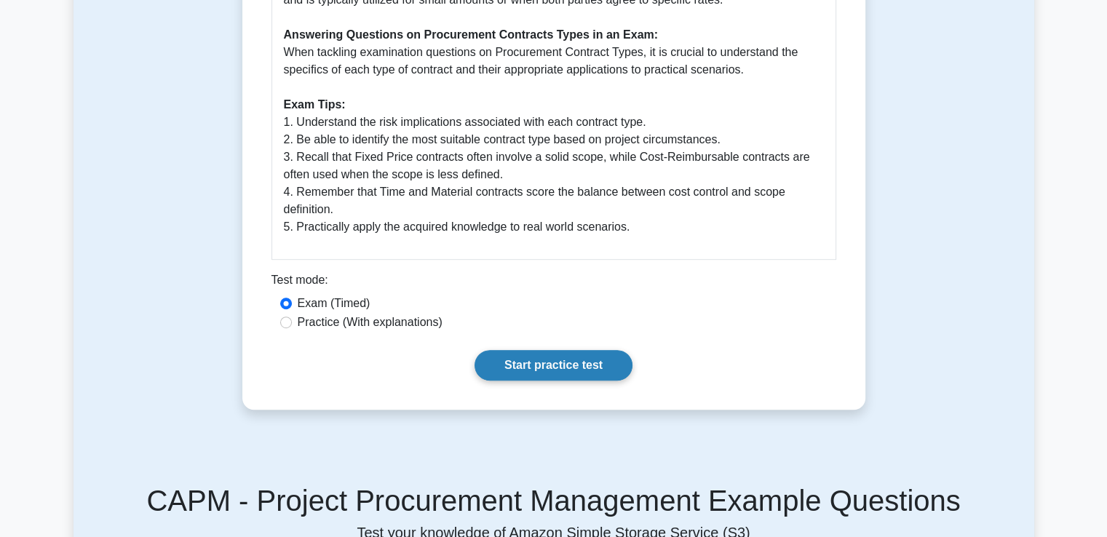
click at [541, 381] on link "Start practice test" at bounding box center [553, 365] width 158 height 31
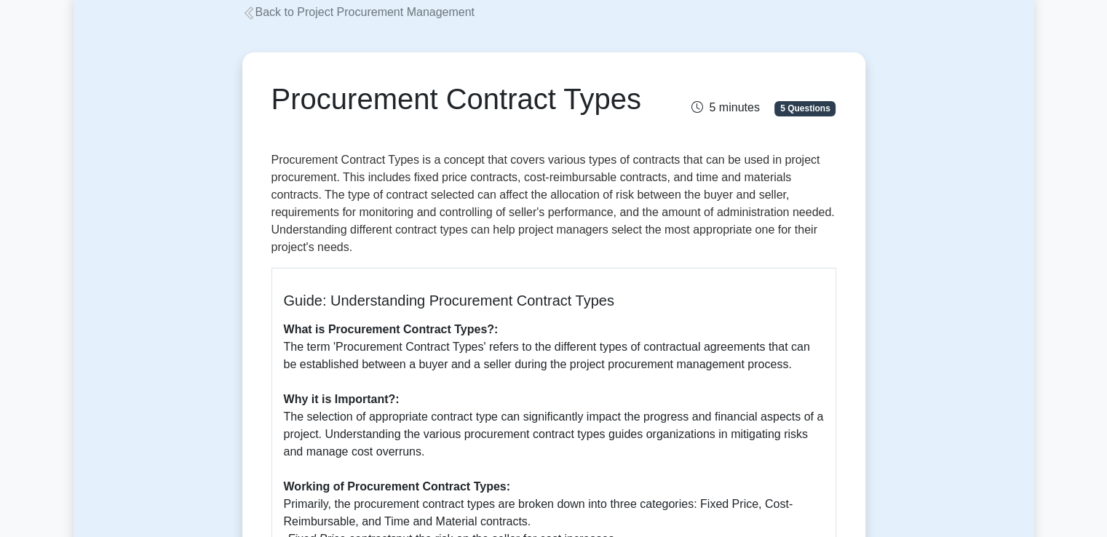
scroll to position [0, 0]
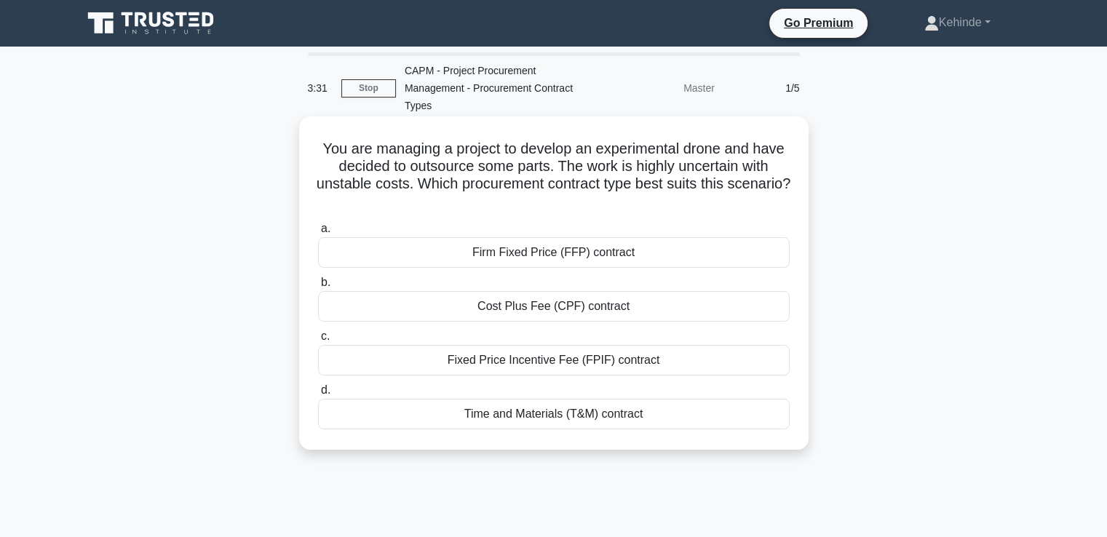
click at [567, 365] on div "Fixed Price Incentive Fee (FPIF) contract" at bounding box center [553, 360] width 471 height 31
click at [318, 341] on input "c. Fixed Price Incentive Fee (FPIF) contract" at bounding box center [318, 336] width 0 height 9
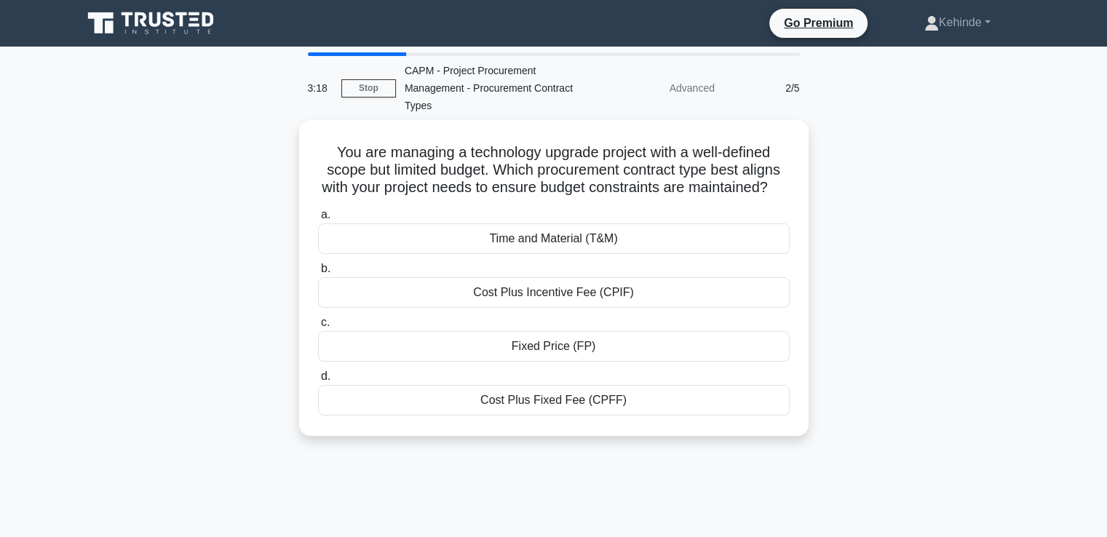
click at [567, 362] on div "Fixed Price (FP)" at bounding box center [553, 346] width 471 height 31
click at [318, 327] on input "c. Fixed Price (FP)" at bounding box center [318, 322] width 0 height 9
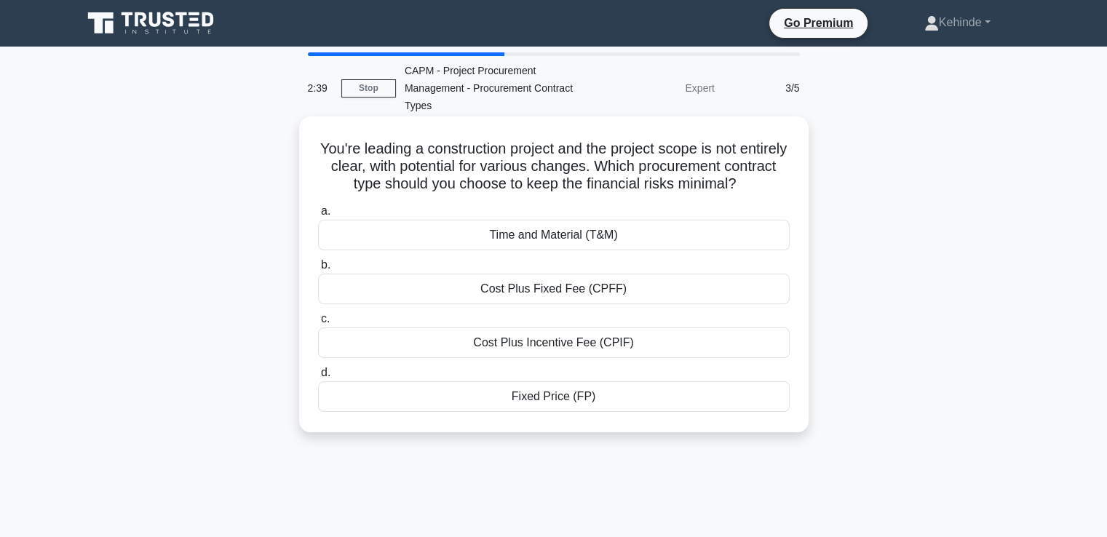
click at [516, 343] on div "Cost Plus Incentive Fee (CPIF)" at bounding box center [553, 342] width 471 height 31
click at [318, 324] on input "c. Cost Plus Incentive Fee (CPIF)" at bounding box center [318, 318] width 0 height 9
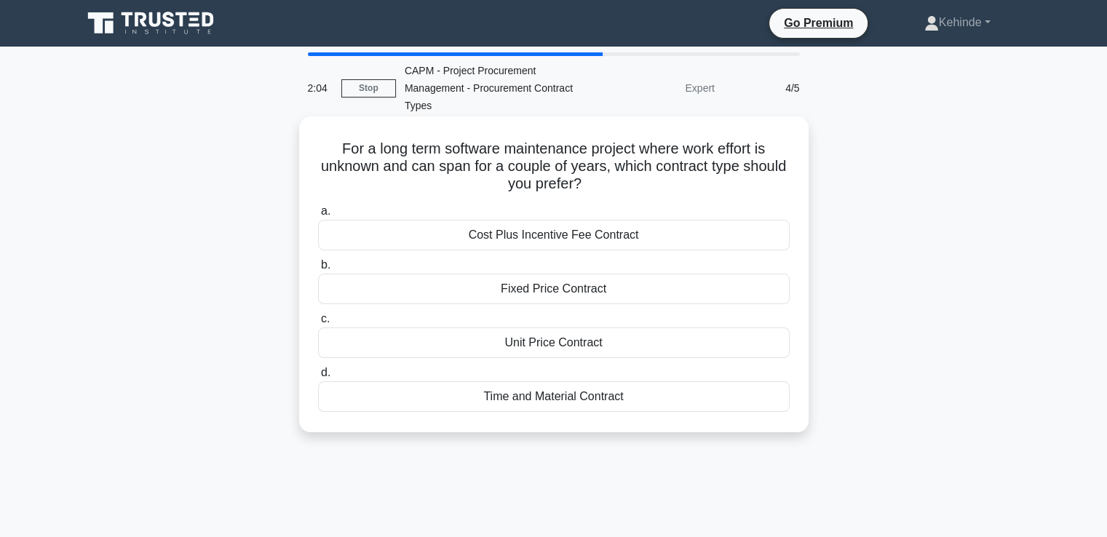
click at [532, 340] on div "Unit Price Contract" at bounding box center [553, 342] width 471 height 31
click at [318, 324] on input "c. Unit Price Contract" at bounding box center [318, 318] width 0 height 9
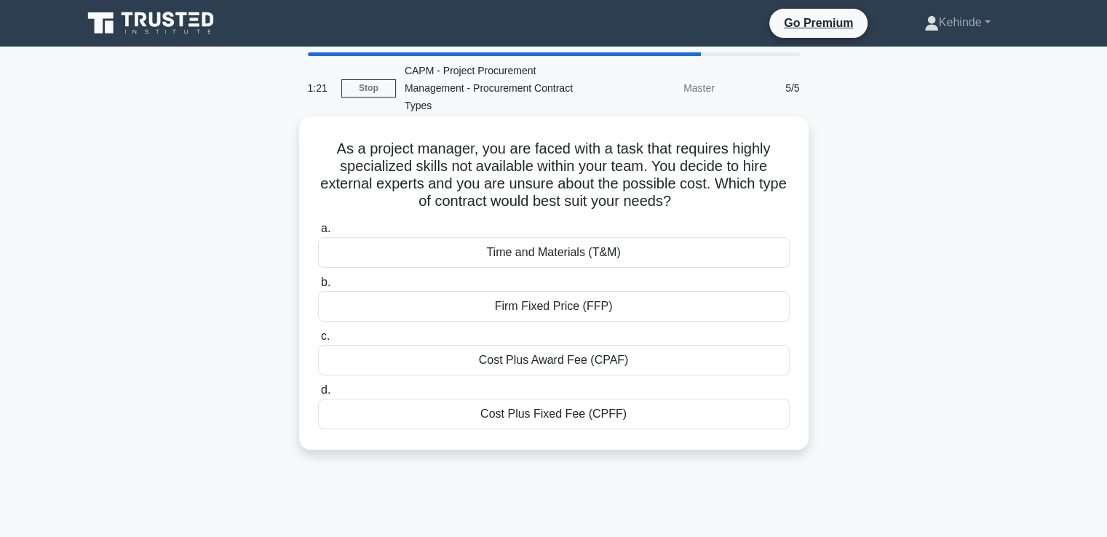
click at [534, 254] on div "Time and Materials (T&M)" at bounding box center [553, 252] width 471 height 31
click at [318, 234] on input "a. Time and Materials (T&M)" at bounding box center [318, 228] width 0 height 9
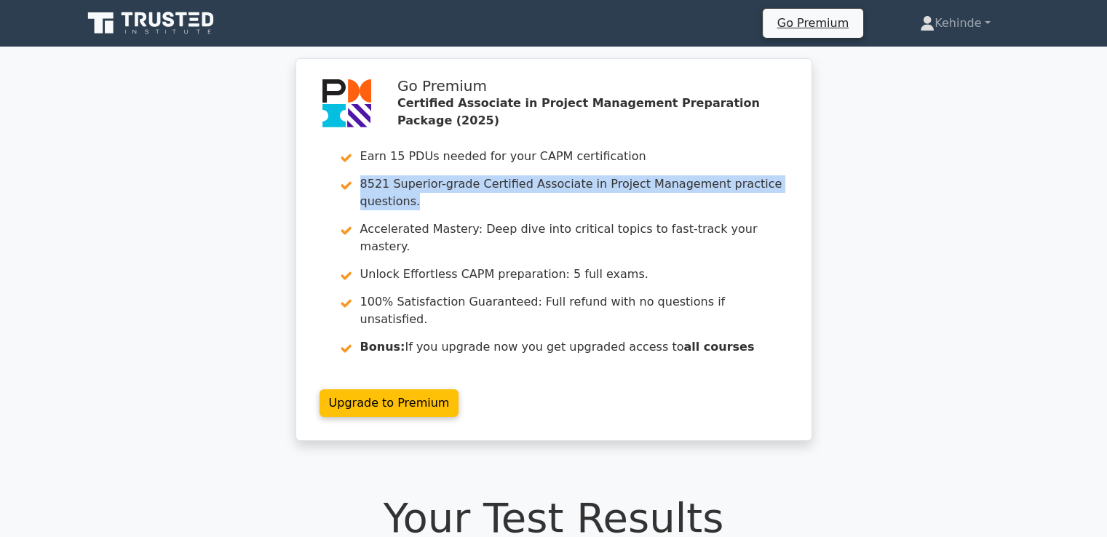
drag, startPoint x: 1104, startPoint y: 84, endPoint x: 1076, endPoint y: 175, distance: 95.3
click at [1076, 175] on div "Go Premium Certified Associate in Project Management Preparation Package (2025)…" at bounding box center [553, 258] width 1107 height 400
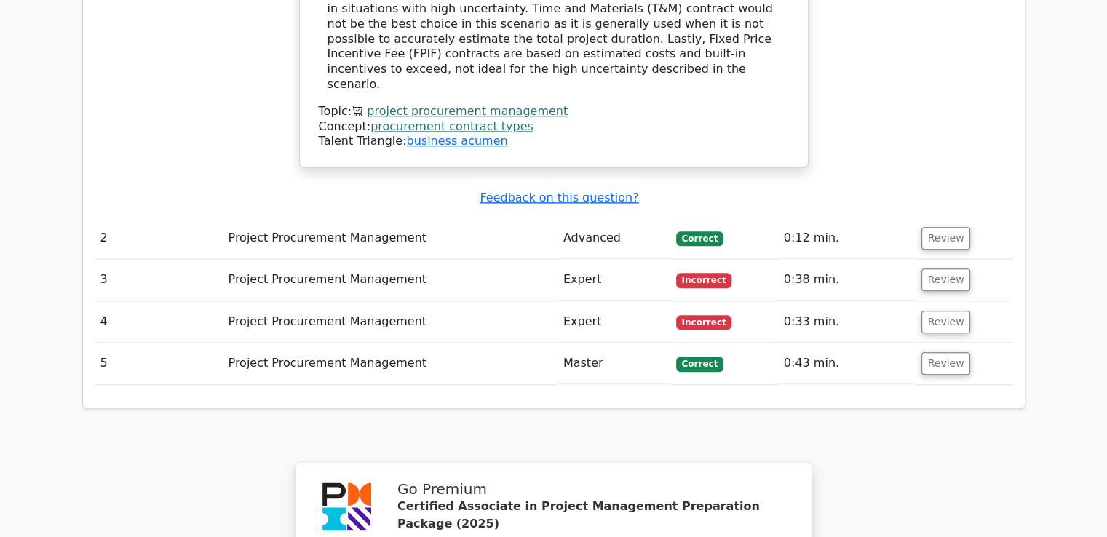
scroll to position [1599, 0]
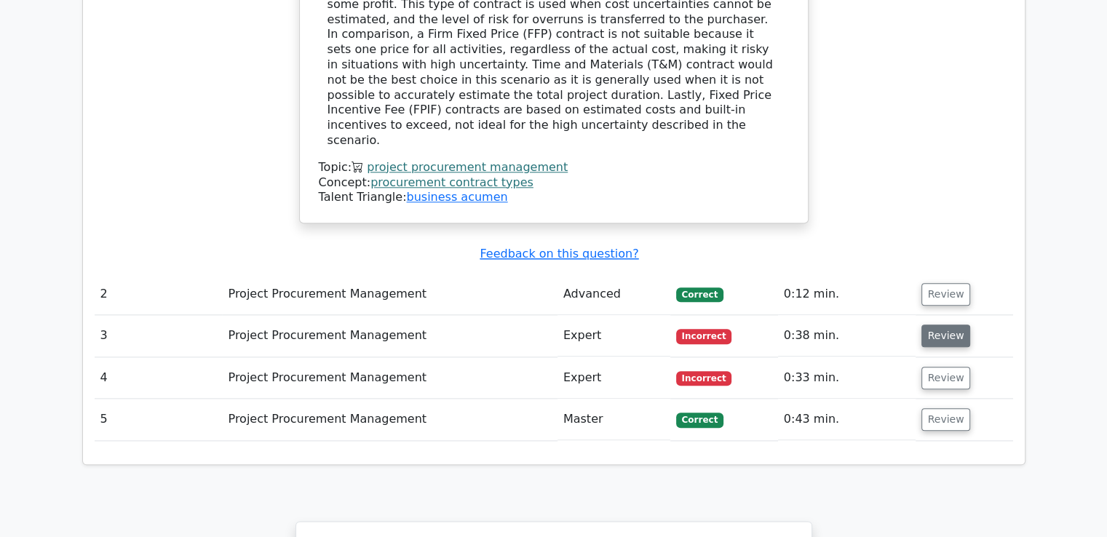
click at [933, 325] on button "Review" at bounding box center [945, 336] width 49 height 23
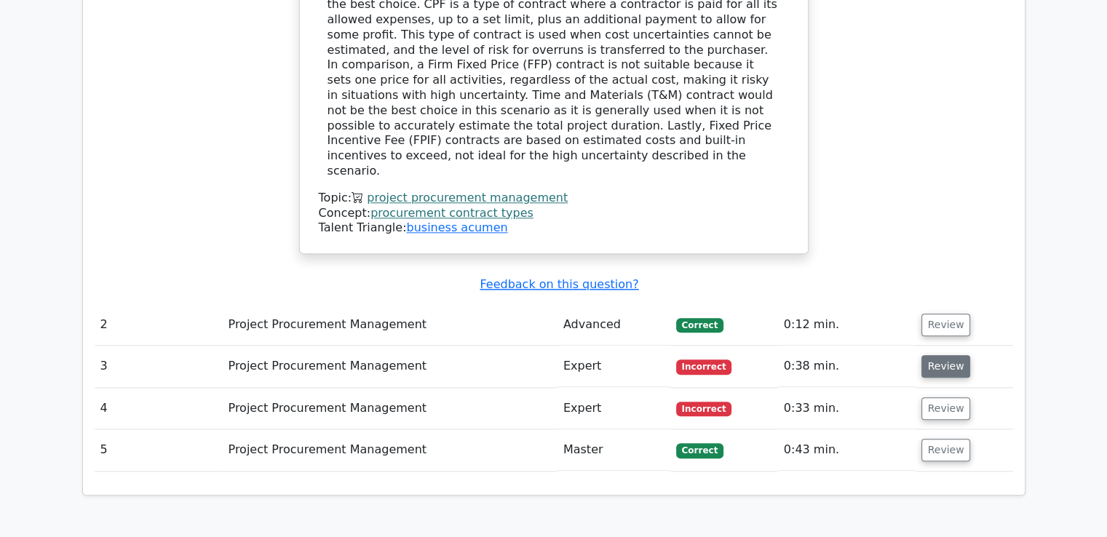
scroll to position [1541, 0]
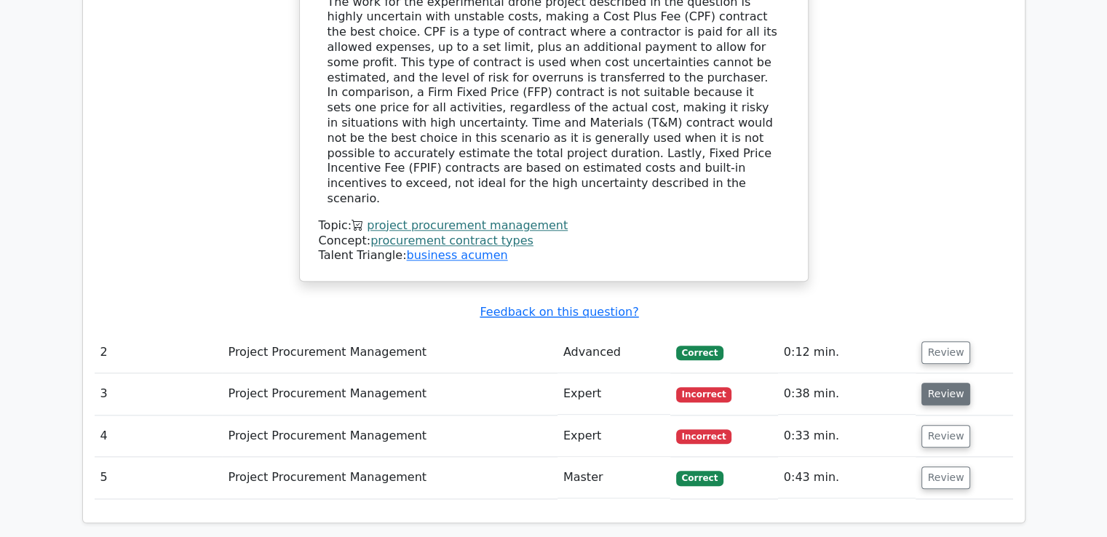
click at [934, 383] on button "Review" at bounding box center [945, 394] width 49 height 23
click at [931, 383] on button "Review" at bounding box center [945, 394] width 49 height 23
click at [939, 425] on button "Review" at bounding box center [945, 436] width 49 height 23
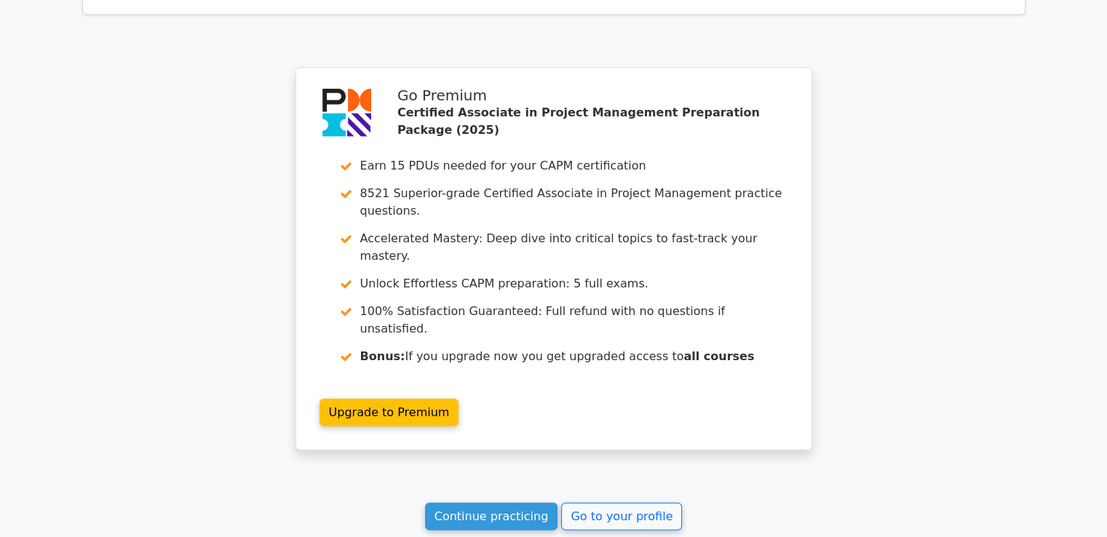
scroll to position [3380, 0]
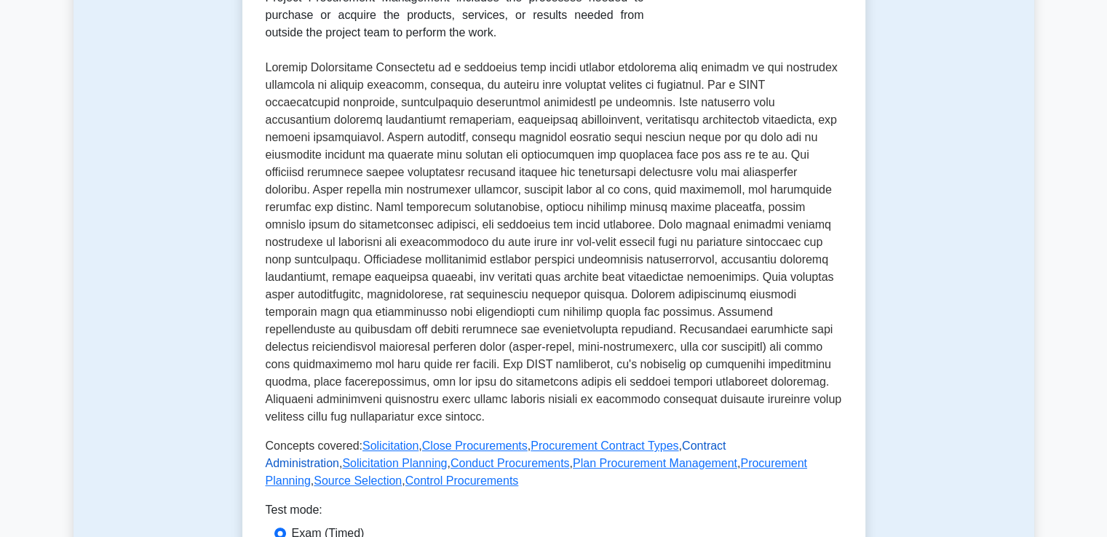
click at [715, 443] on link "Contract Administration" at bounding box center [496, 454] width 461 height 30
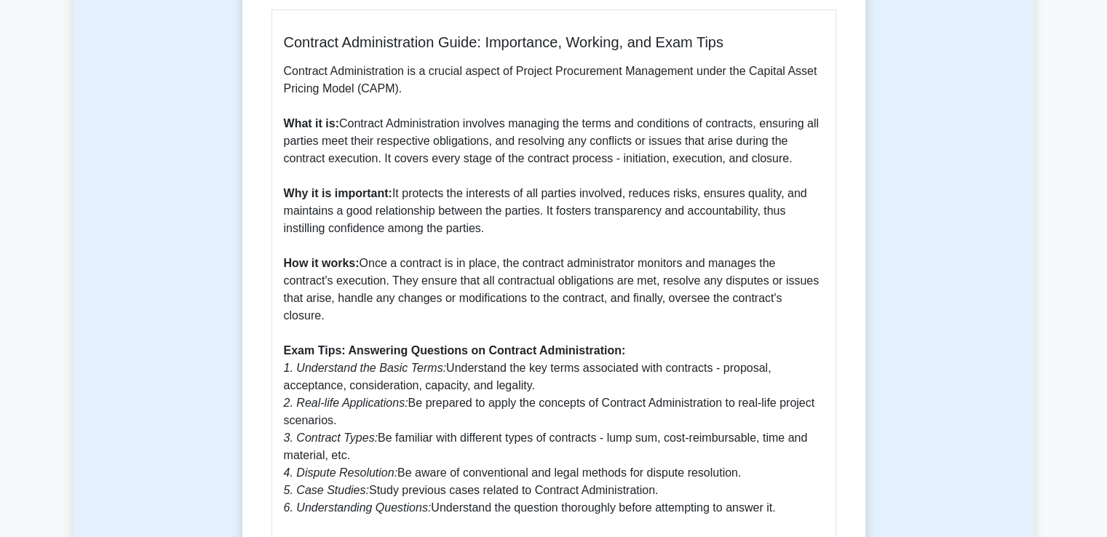
scroll to position [349, 0]
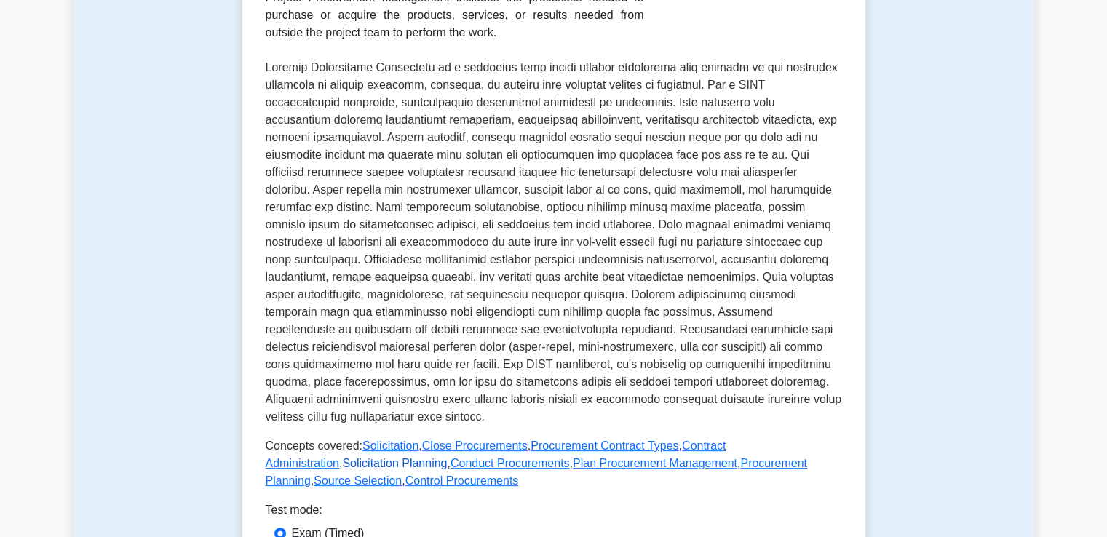
click at [342, 461] on link "Solicitation Planning" at bounding box center [394, 463] width 105 height 12
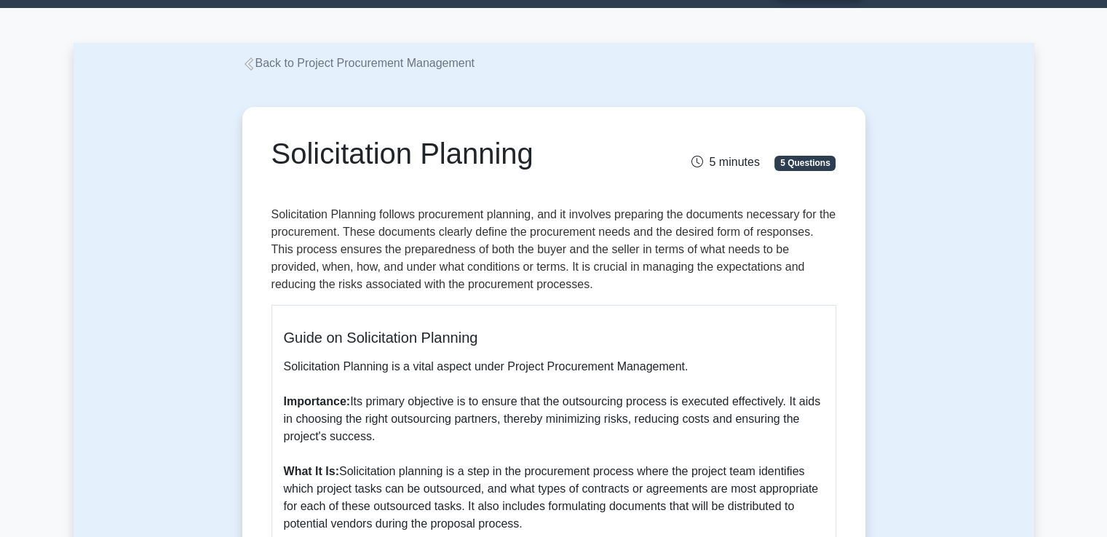
scroll to position [49, 0]
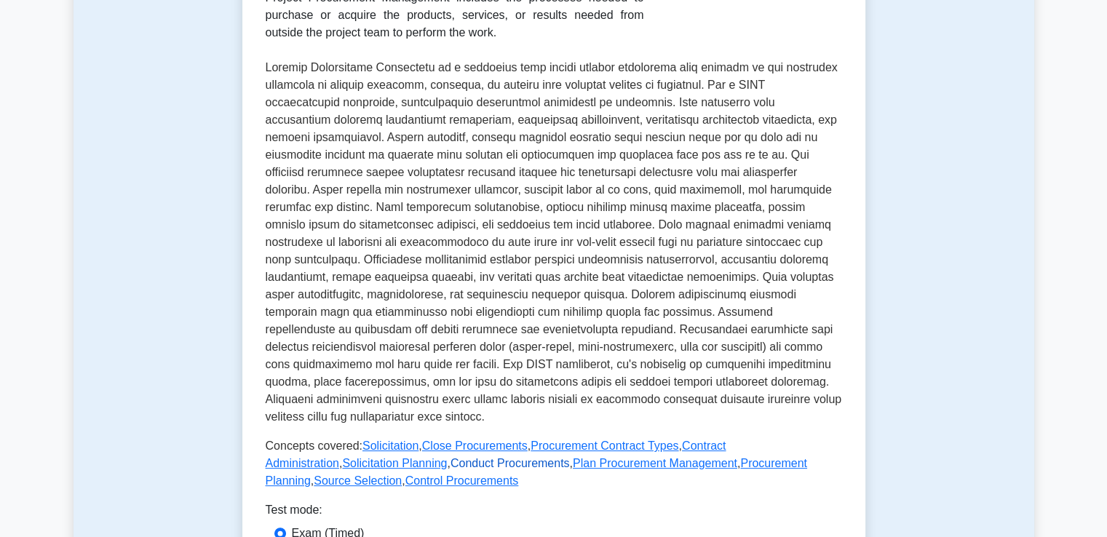
click at [450, 459] on link "Conduct Procurements" at bounding box center [509, 463] width 119 height 12
click at [573, 463] on link "Plan Procurement Management" at bounding box center [655, 463] width 164 height 12
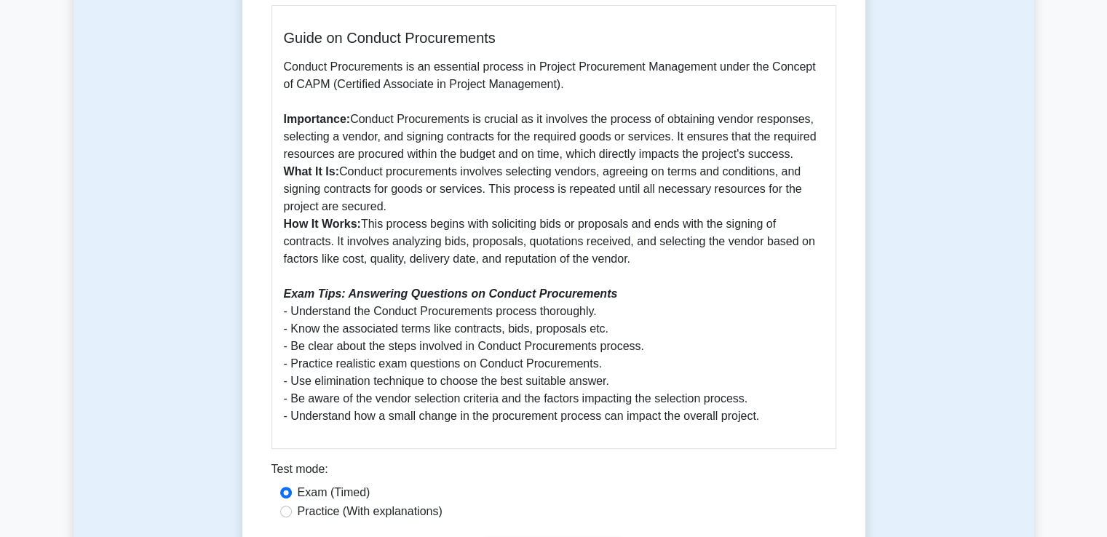
scroll to position [349, 0]
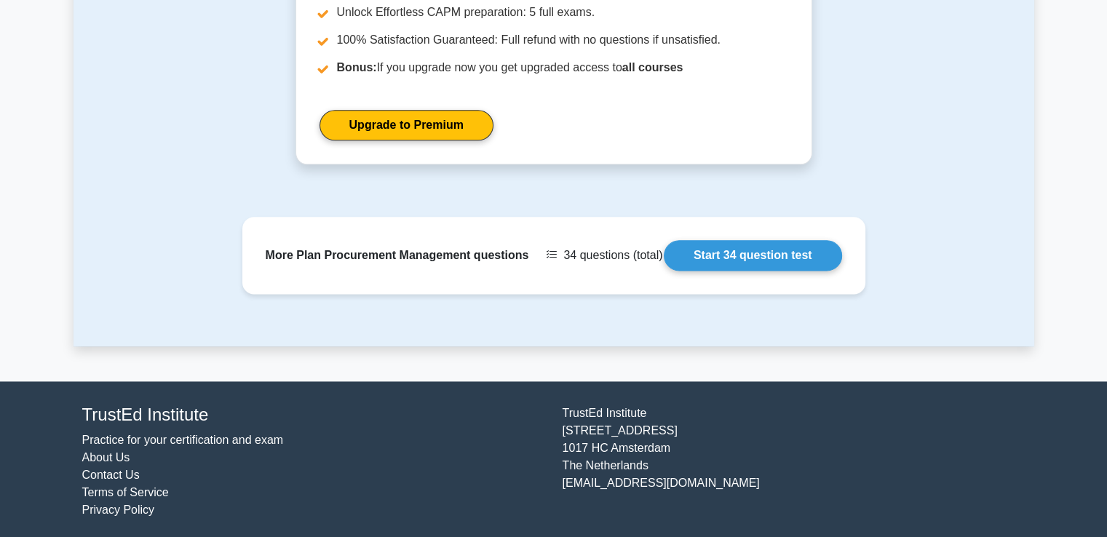
scroll to position [1824, 0]
